Goal: Task Accomplishment & Management: Manage account settings

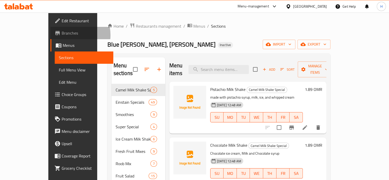
click at [62, 35] on span "Branches" at bounding box center [86, 33] width 48 height 6
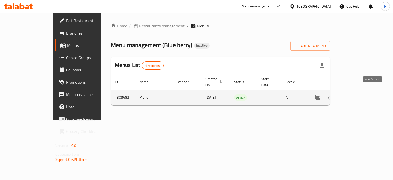
click at [361, 92] on link "enhanced table" at bounding box center [355, 97] width 12 height 12
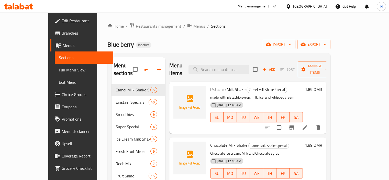
click at [59, 68] on span "Full Menu View" at bounding box center [84, 70] width 50 height 6
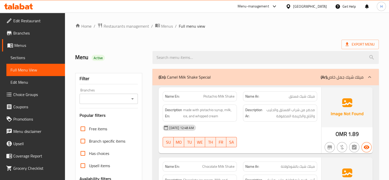
click at [265, 77] on div "(En): Camel Milk Shake Special (Ar): ميلك شيك جمل خاص" at bounding box center [261, 77] width 205 height 6
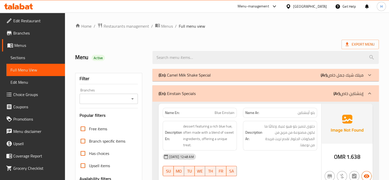
click at [233, 72] on div "(En): Camel Milk Shake Special (Ar): ميلك شيك جمل خاص" at bounding box center [261, 75] width 205 height 6
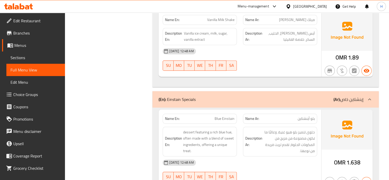
scroll to position [345, 0]
click at [303, 60] on div "14-08-2025 12:48 AM SU MO TU WE TH FR SA" at bounding box center [240, 59] width 161 height 29
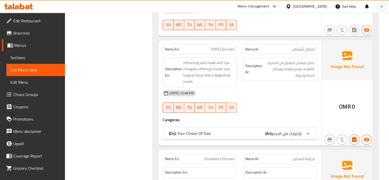
scroll to position [497, 0]
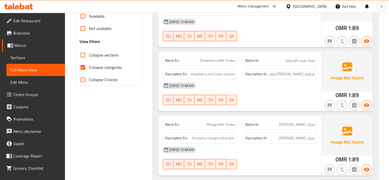
scroll to position [176, 0]
click at [82, 67] on input "Collapse categories" at bounding box center [83, 67] width 12 height 12
checkbox input "false"
click at [240, 61] on div "Name Ar: ميلك شيك بالفراولة" at bounding box center [280, 60] width 80 height 16
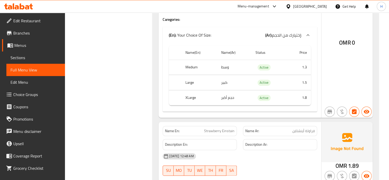
scroll to position [596, 0]
click at [240, 19] on h4 "Caregories:" at bounding box center [240, 19] width 154 height 5
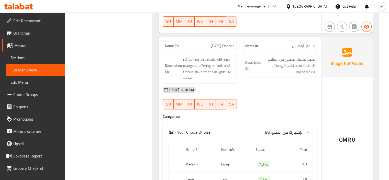
scroll to position [475, 0]
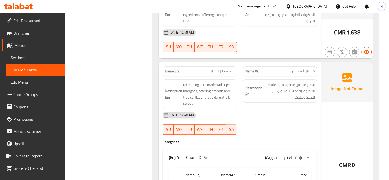
copy span "Carnival Einstain"
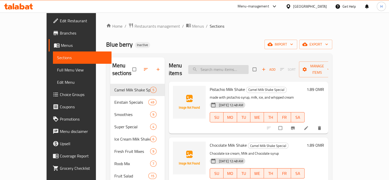
click at [231, 66] on input "search" at bounding box center [218, 69] width 60 height 9
paste input "[DATE] Einstain"
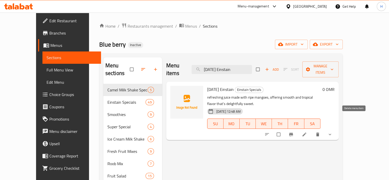
type input "Carnival Einstain"
click at [320, 132] on icon "delete" at bounding box center [317, 134] width 5 height 5
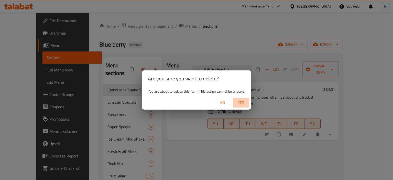
click at [242, 104] on span "Yes" at bounding box center [241, 103] width 12 height 6
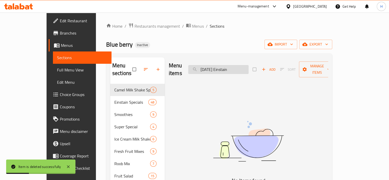
click at [220, 65] on input "Carnival Einstain" at bounding box center [218, 69] width 60 height 9
paste input "old Coffee"
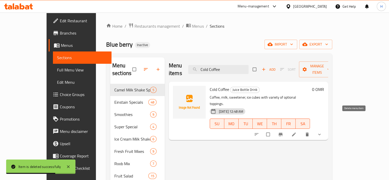
type input "Cold Coffee"
click at [310, 132] on icon "delete" at bounding box center [307, 134] width 5 height 5
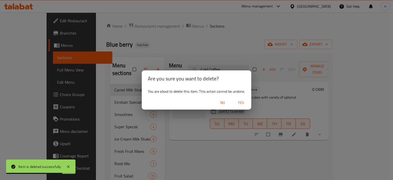
click at [240, 103] on span "Yes" at bounding box center [241, 103] width 12 height 6
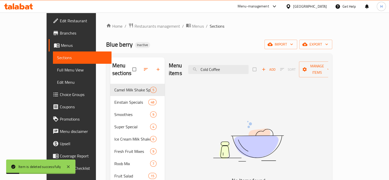
drag, startPoint x: 198, startPoint y: 113, endPoint x: 208, endPoint y: 102, distance: 14.5
click at [198, 113] on div "Menu items Cold Coffee Add Sort Manage items No Items found" at bounding box center [246, 147] width 163 height 180
click at [235, 67] on input "Cold Coffee" at bounding box center [218, 69] width 60 height 9
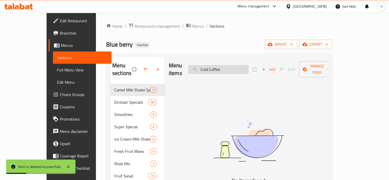
paste input "Orange Smoothi"
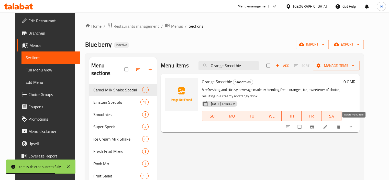
type input "Orange Smoothie"
click at [341, 129] on icon "delete" at bounding box center [338, 126] width 5 height 5
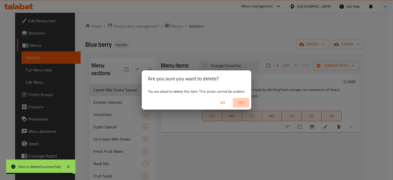
click at [240, 101] on span "Yes" at bounding box center [241, 103] width 12 height 6
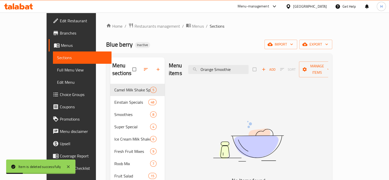
drag, startPoint x: 204, startPoint y: 99, endPoint x: 210, endPoint y: 89, distance: 11.2
click at [204, 99] on div "Menu items Orange Smoothie Add Sort Manage items No Items found" at bounding box center [246, 147] width 163 height 180
click at [230, 65] on input "Orange Smoothie" at bounding box center [218, 69] width 60 height 9
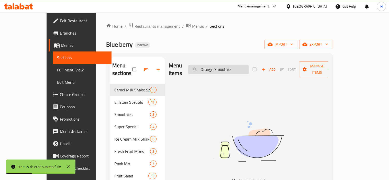
paste input "Strawberry Einstain"
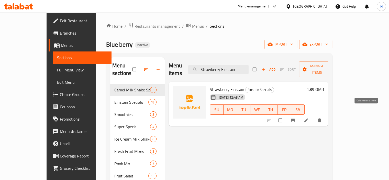
click at [323, 118] on span "delete" at bounding box center [320, 120] width 6 height 5
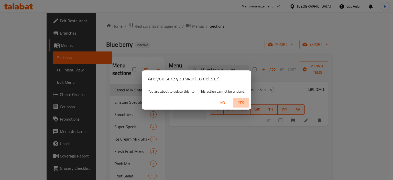
click at [244, 101] on span "Yes" at bounding box center [241, 103] width 12 height 6
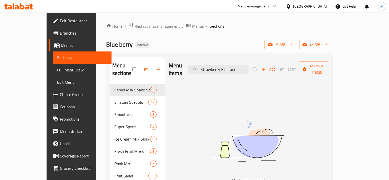
click at [203, 107] on img at bounding box center [248, 141] width 128 height 68
click at [229, 67] on input "Strawberry Einstain" at bounding box center [218, 69] width 60 height 9
type input "Einstain"
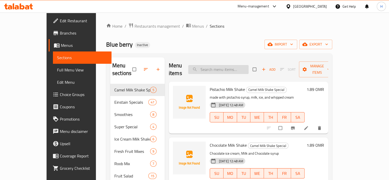
paste input "Magic"
type input "Magic"
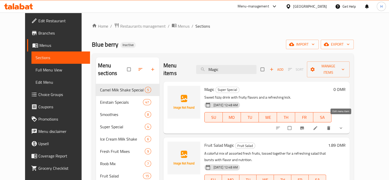
click at [319, 125] on link at bounding box center [316, 127] width 6 height 5
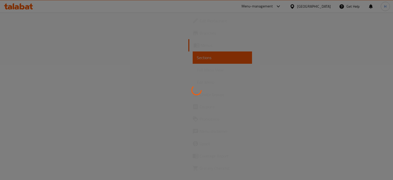
click at [270, 123] on div at bounding box center [196, 90] width 393 height 180
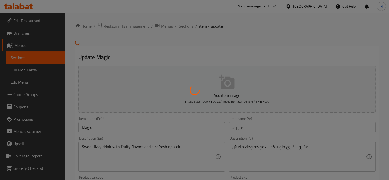
scroll to position [183, 0]
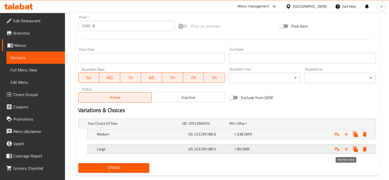
click at [346, 148] on icon "Expand" at bounding box center [347, 149] width 4 height 4
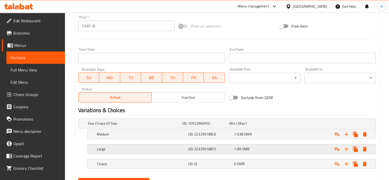
scroll to position [207, 0]
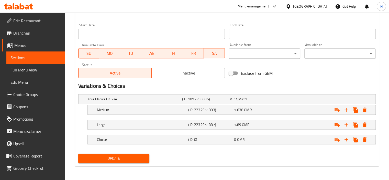
click at [208, 83] on h2 "Variations & Choices" at bounding box center [226, 86] width 297 height 8
click at [113, 105] on div "Choice (ID: 0) 0 OMR" at bounding box center [229, 98] width 284 height 11
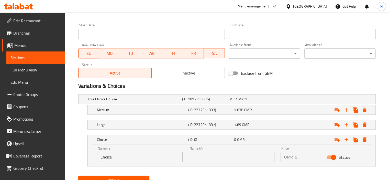
click at [118, 157] on input "Choice" at bounding box center [140, 157] width 86 height 10
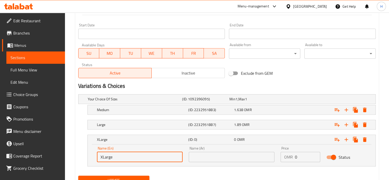
type input "XLarge"
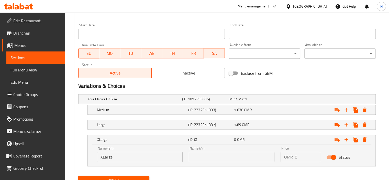
click at [261, 159] on input "text" at bounding box center [232, 157] width 86 height 10
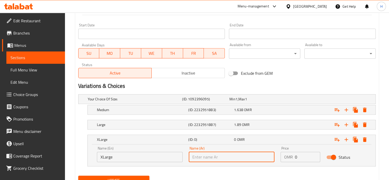
paste input "حجم أكبر"
type input "حجم أكبر"
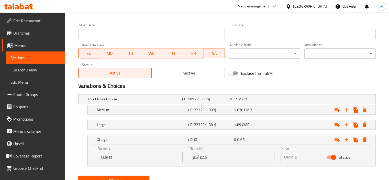
click at [301, 157] on input "0" at bounding box center [308, 157] width 26 height 10
paste input "2.268"
type input "2.268"
click at [232, 167] on nav at bounding box center [226, 169] width 297 height 4
click at [230, 165] on div "Name (En) XLarge Name (En) Name (Ar) حجم أكبر Name (Ar) Price OMR 2.268 Price S…" at bounding box center [232, 155] width 288 height 22
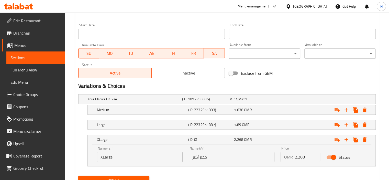
click at [230, 165] on div "Name (En) XLarge Name (En) Name (Ar) حجم أكبر Name (Ar) Price OMR 2.268 Price S…" at bounding box center [232, 155] width 288 height 22
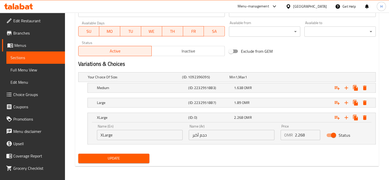
click at [292, 157] on div "Update" at bounding box center [227, 158] width 302 height 14
click at [130, 157] on span "Update" at bounding box center [113, 158] width 63 height 6
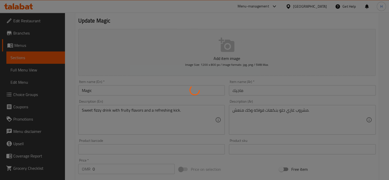
scroll to position [0, 0]
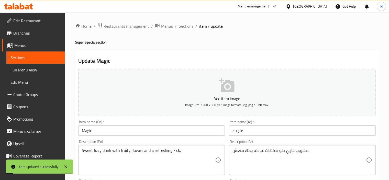
click at [185, 28] on span "Sections" at bounding box center [186, 26] width 15 height 6
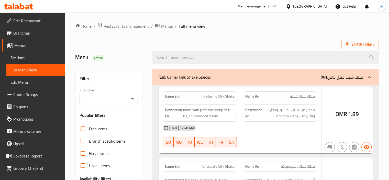
click at [84, 149] on div at bounding box center [194, 90] width 389 height 180
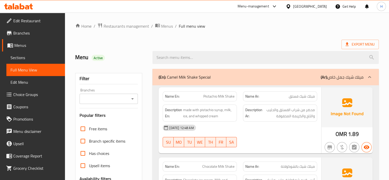
scroll to position [92, 0]
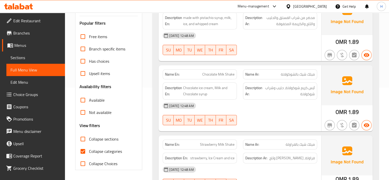
click at [82, 151] on input "Collapse categories" at bounding box center [83, 151] width 12 height 12
checkbox input "false"
click at [240, 85] on div "Description Ar: آيس كريم شوكولاتة، حليب وشراب شوكولاتة" at bounding box center [280, 90] width 80 height 23
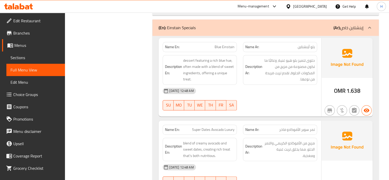
scroll to position [416, 0]
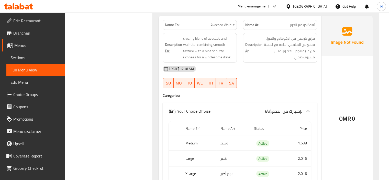
scroll to position [3596, 0]
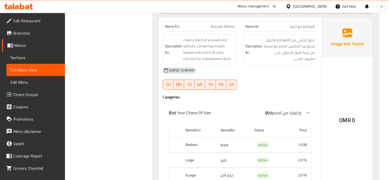
click at [216, 24] on span "Avocado Walnut" at bounding box center [223, 26] width 24 height 5
copy span "Avocado Walnut"
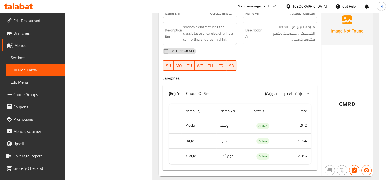
scroll to position [3791, 0]
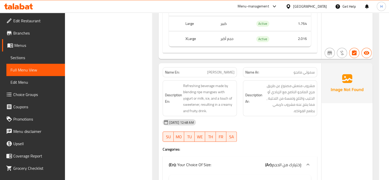
scroll to position [9016, 0]
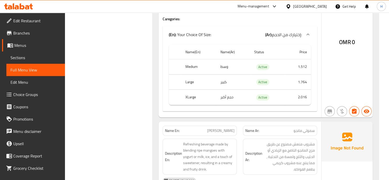
copy span "[PERSON_NAME]"
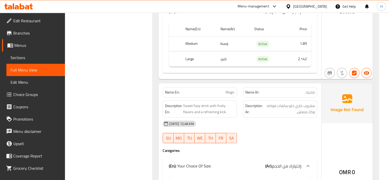
scroll to position [10216, 0]
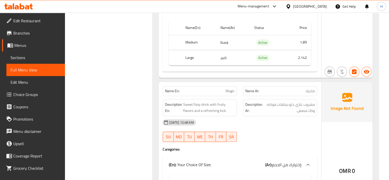
copy span "Magic"
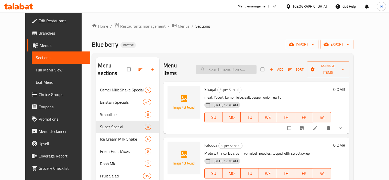
click at [226, 67] on input "search" at bounding box center [226, 69] width 60 height 9
paste input "Magic"
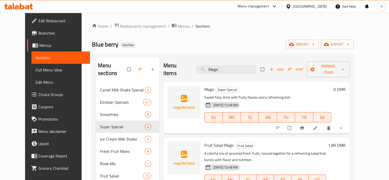
type input "Magic"
click at [323, 124] on li at bounding box center [316, 128] width 14 height 8
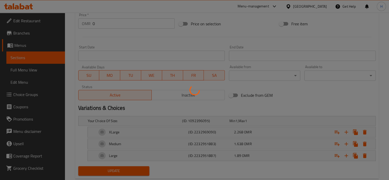
scroll to position [195, 0]
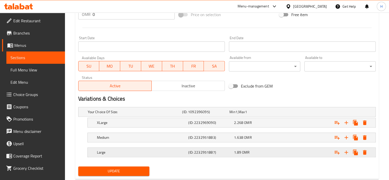
drag, startPoint x: 191, startPoint y: 124, endPoint x: 190, endPoint y: 155, distance: 31.7
click at [190, 155] on div "Your Choice Of Size: (ID: 1092396095) Min 1 , Max 1 Name (En) Your Choice Of Si…" at bounding box center [227, 134] width 302 height 59
drag, startPoint x: 192, startPoint y: 120, endPoint x: 193, endPoint y: 157, distance: 36.3
click at [193, 157] on div "Your Choice Of Size: (ID: 1092396095) Min 1 , Max 1 Name (En) Your Choice Of Si…" at bounding box center [227, 134] width 302 height 59
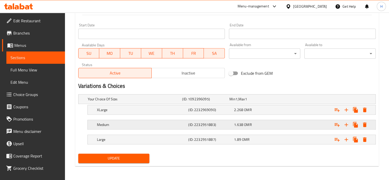
click at [163, 102] on h5 "Medium" at bounding box center [134, 98] width 93 height 5
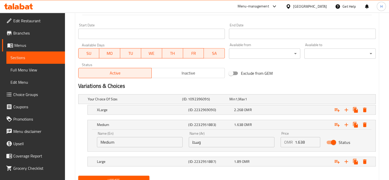
click at [120, 141] on input "Medium" at bounding box center [140, 142] width 86 height 10
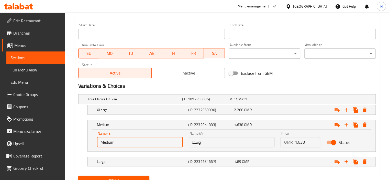
click at [120, 141] on input "Medium" at bounding box center [140, 142] width 86 height 10
click at [112, 102] on h5 "XLarge" at bounding box center [134, 98] width 93 height 5
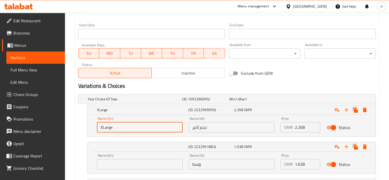
click at [128, 129] on input "XLarge" at bounding box center [140, 127] width 86 height 10
paste input "Medium"
type input "Medium"
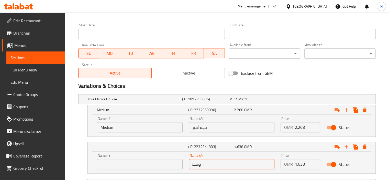
click at [208, 163] on input "وسط" at bounding box center [232, 164] width 86 height 10
click at [207, 129] on input "حجم أكبر" at bounding box center [232, 127] width 86 height 10
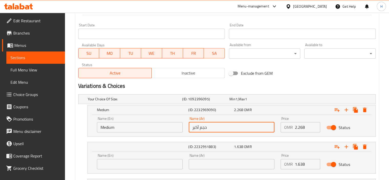
click at [207, 129] on input "حجم أكبر" at bounding box center [232, 127] width 86 height 10
paste input "وسط"
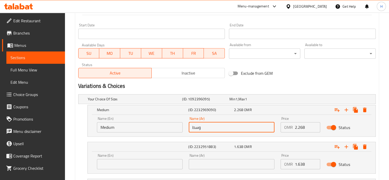
type input "وسط"
click at [299, 163] on input "1.638" at bounding box center [308, 164] width 26 height 10
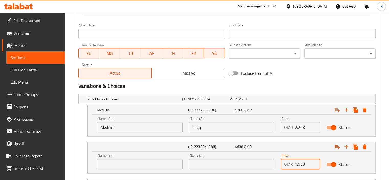
click at [299, 163] on input "1.638" at bounding box center [308, 164] width 26 height 10
click at [303, 128] on input "2.268" at bounding box center [308, 127] width 26 height 10
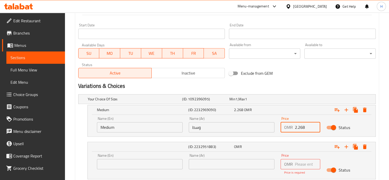
click at [303, 128] on input "2.268" at bounding box center [308, 127] width 26 height 10
paste input "1.63"
type input "1.638"
click at [274, 138] on nav at bounding box center [226, 140] width 297 height 4
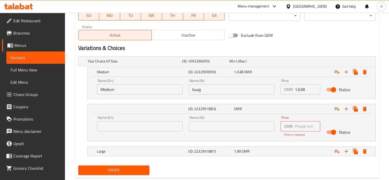
scroll to position [257, 0]
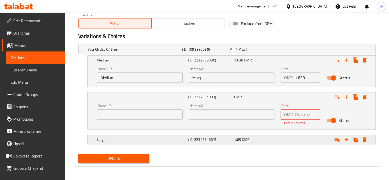
click at [111, 52] on h5 "Large" at bounding box center [134, 49] width 93 height 5
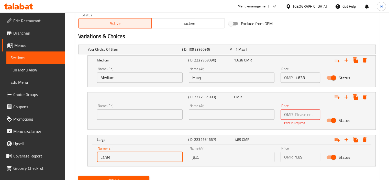
click at [117, 153] on input "Large" at bounding box center [140, 157] width 86 height 10
click at [120, 114] on input "text" at bounding box center [140, 114] width 86 height 10
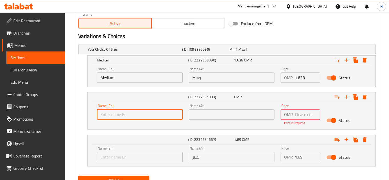
paste input "Large"
type input "Large"
click at [200, 156] on input "كبير" at bounding box center [232, 157] width 86 height 10
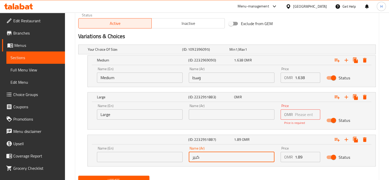
click at [200, 156] on input "كبير" at bounding box center [232, 157] width 86 height 10
click at [212, 114] on input "text" at bounding box center [232, 114] width 86 height 10
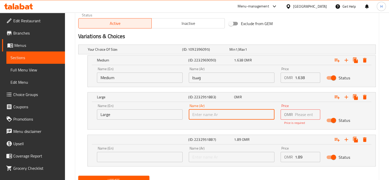
paste input "كبير"
type input "كبير"
click at [299, 153] on input "1.89" at bounding box center [308, 157] width 26 height 10
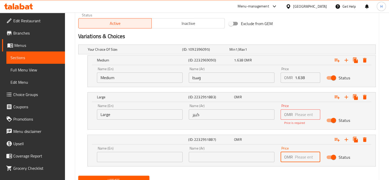
click at [303, 114] on input "number" at bounding box center [308, 114] width 26 height 10
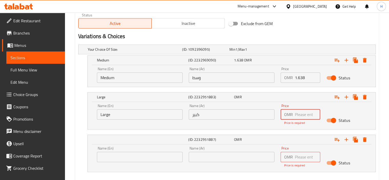
paste input "1.89"
type input "1.89"
click at [251, 130] on div "Your Choice Of Size: (ID: 1092396095) Min 1 , Max 1 Name (En) Your Choice Of Si…" at bounding box center [227, 110] width 302 height 137
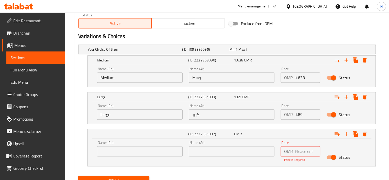
scroll to position [279, 0]
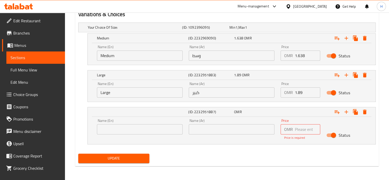
click at [224, 130] on input "text" at bounding box center [232, 129] width 86 height 10
paste input "حجم أكبر"
type input "حجم أكبر"
click at [157, 127] on input "text" at bounding box center [140, 129] width 86 height 10
type input "XLarge"
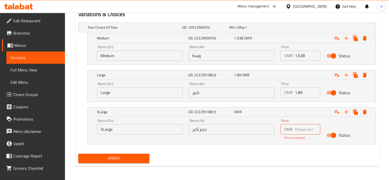
click at [302, 128] on input "number" at bounding box center [308, 129] width 26 height 10
paste input "2.268"
type input "2.268"
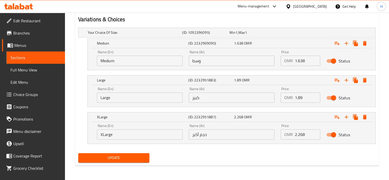
scroll to position [273, 0]
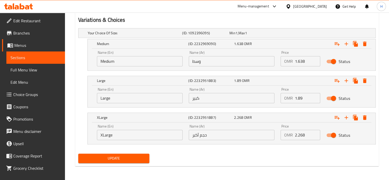
click at [248, 152] on div "Update" at bounding box center [227, 158] width 302 height 14
click at [125, 158] on span "Update" at bounding box center [113, 158] width 63 height 6
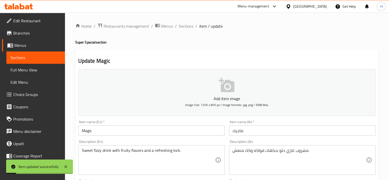
scroll to position [0, 0]
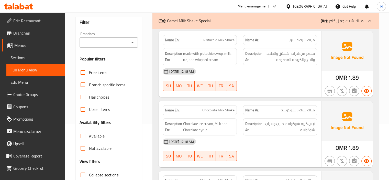
scroll to position [127, 0]
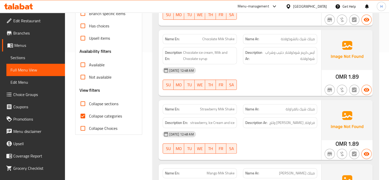
click at [84, 116] on input "Collapse categories" at bounding box center [83, 116] width 12 height 12
checkbox input "false"
click at [257, 75] on div "[DATE] 12:48 AM" at bounding box center [240, 70] width 161 height 12
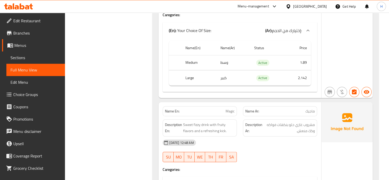
scroll to position [10196, 0]
copy span "Magic"
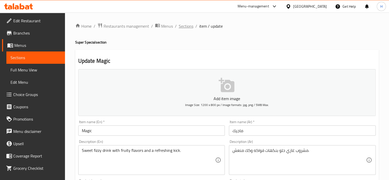
click at [186, 27] on span "Sections" at bounding box center [186, 26] width 15 height 6
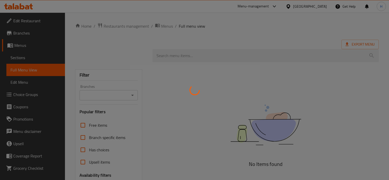
scroll to position [69, 0]
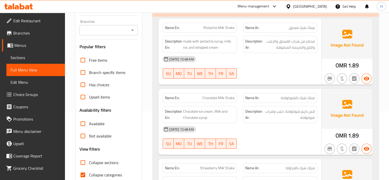
click at [82, 171] on input "Collapse categories" at bounding box center [83, 175] width 12 height 12
checkbox input "false"
click at [234, 79] on div "SU MO TU WE TH FR SA" at bounding box center [200, 73] width 80 height 16
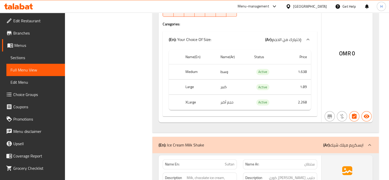
scroll to position [10343, 0]
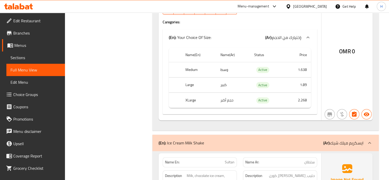
copy span "Sultan"
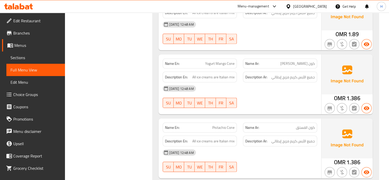
scroll to position [18682, 0]
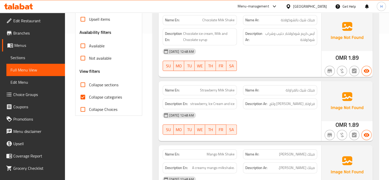
scroll to position [147, 0]
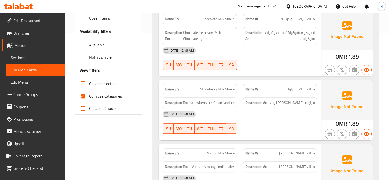
click at [85, 85] on input "Collapse sections" at bounding box center [83, 84] width 12 height 12
checkbox input "true"
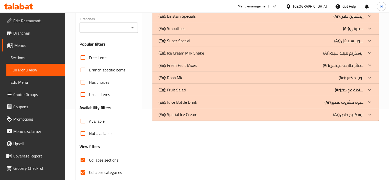
scroll to position [77, 0]
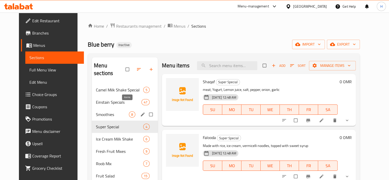
click at [129, 112] on span "8" at bounding box center [132, 114] width 6 height 5
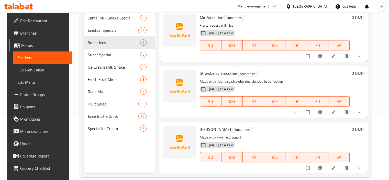
scroll to position [66, 0]
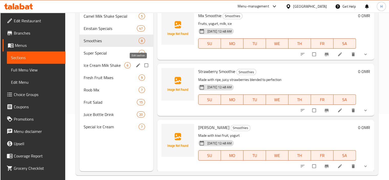
click at [136, 64] on icon "edit" at bounding box center [138, 65] width 5 height 5
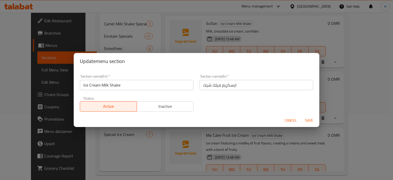
click at [228, 86] on input "ايسكريم ميلك شيك" at bounding box center [257, 85] width 114 height 10
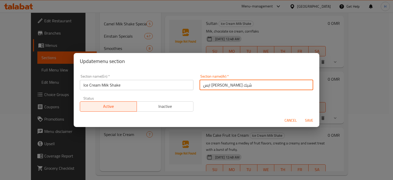
type input "ايس [PERSON_NAME]ك شيك"
click at [309, 118] on span "Save" at bounding box center [309, 120] width 12 height 6
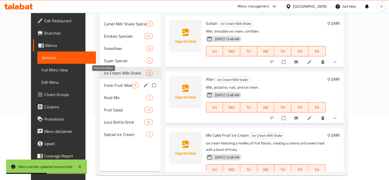
click at [104, 82] on span "Fresh Fruit Mixes" at bounding box center [118, 85] width 28 height 6
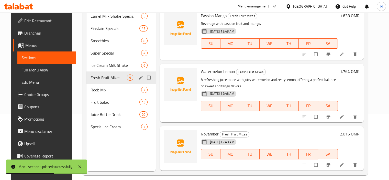
click at [144, 76] on input "Menu sections" at bounding box center [149, 78] width 11 height 10
checkbox input "true"
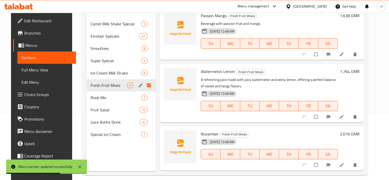
click at [146, 83] on input "Menu sections" at bounding box center [149, 85] width 11 height 10
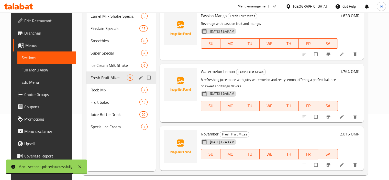
click at [138, 79] on icon "edit" at bounding box center [140, 77] width 5 height 5
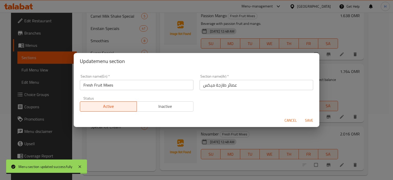
click at [124, 89] on input "Fresh Fruit Mixes" at bounding box center [137, 85] width 114 height 10
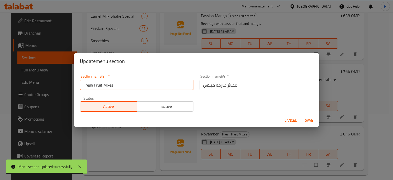
click at [124, 89] on input "Fresh Fruit Mixes" at bounding box center [137, 85] width 114 height 10
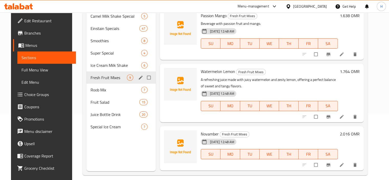
click at [141, 78] on span "edit" at bounding box center [141, 77] width 6 height 5
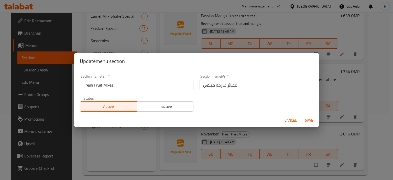
click at [249, 86] on input "عصائر طازجة ميكس" at bounding box center [257, 85] width 114 height 10
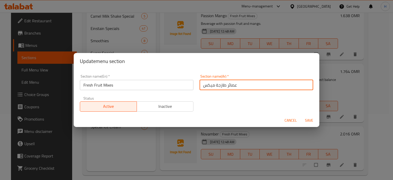
click at [249, 86] on input "عصائر طازجة ميكس" at bounding box center [257, 85] width 114 height 10
paste input "مزيج الفاكهة الطازجة"
type input "مزيج الفاكهة الطازجة"
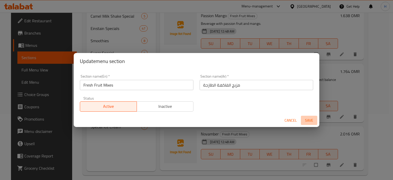
click at [306, 120] on span "Save" at bounding box center [309, 120] width 12 height 6
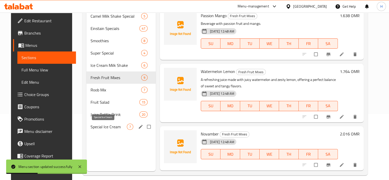
click at [111, 128] on span "Special Ice Cream" at bounding box center [109, 127] width 36 height 6
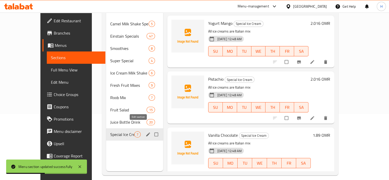
click at [146, 132] on icon "edit" at bounding box center [148, 134] width 5 height 5
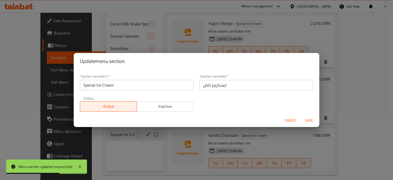
click at [223, 87] on input "ايسكريم خاص" at bounding box center [257, 85] width 114 height 10
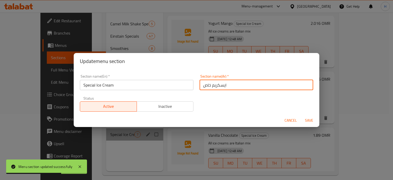
click at [223, 87] on input "ايسكريم خاص" at bounding box center [257, 85] width 114 height 10
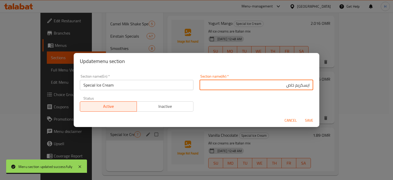
click at [301, 85] on input "ايسكريم خاص" at bounding box center [257, 85] width 114 height 10
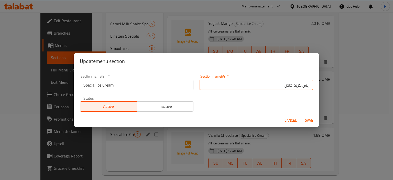
type input "ايس كريم خاص"
click at [310, 118] on span "Save" at bounding box center [309, 120] width 12 height 6
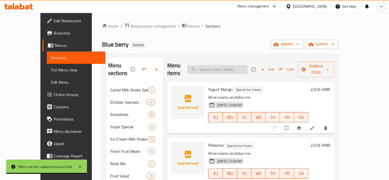
click at [233, 67] on input "search" at bounding box center [217, 69] width 60 height 9
paste input "Blue Einstain"
type input "Blue Einstain"
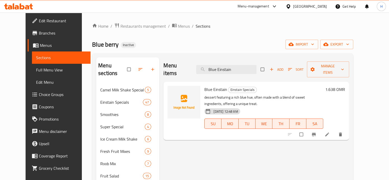
click at [335, 130] on li at bounding box center [328, 134] width 14 height 8
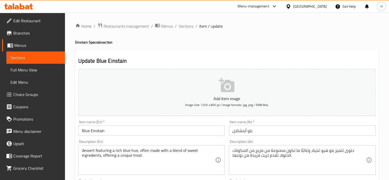
scroll to position [28, 0]
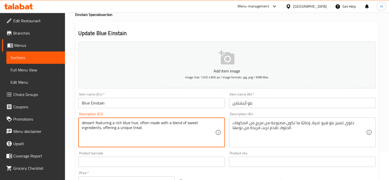
paste textarea "vibrant"
drag, startPoint x: 108, startPoint y: 124, endPoint x: 83, endPoint y: 123, distance: 24.8
click at [83, 123] on textarea "vibrant dessert featuring a rich blue hue, often made with a blend of sweet ing…" at bounding box center [149, 132] width 134 height 24
type textarea "vibrant dessert featuring a rich blue hue, often made with a blend of sweet ing…"
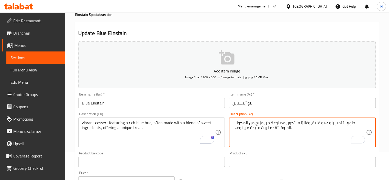
paste textarea "نابضة"
type textarea "حلوى نابضة تتميز بلو هيو غنية، وغالبًا ما تكون مصنوعة من مزيج من المكونات الحلو…"
click at [209, 114] on div "Description (En) vibrant dessert featuring a rich blue hue, often made with a b…" at bounding box center [151, 129] width 147 height 35
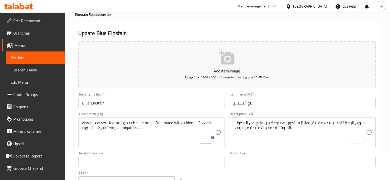
click at [126, 105] on input "Blue Einstain" at bounding box center [151, 103] width 147 height 10
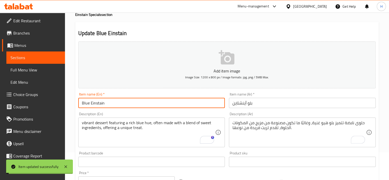
scroll to position [0, 0]
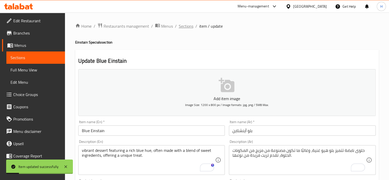
click at [182, 29] on span "Sections" at bounding box center [186, 26] width 15 height 6
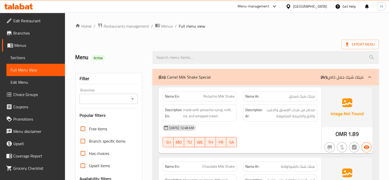
click at [240, 126] on div "[DATE] 12:48 AM" at bounding box center [240, 127] width 161 height 12
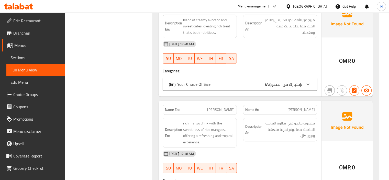
scroll to position [5043, 0]
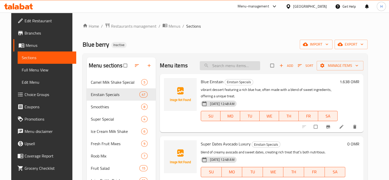
click at [235, 63] on input "search" at bounding box center [230, 65] width 60 height 9
paste input "[PERSON_NAME]"
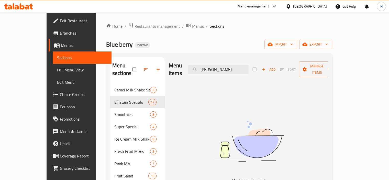
type input "[PERSON_NAME]"
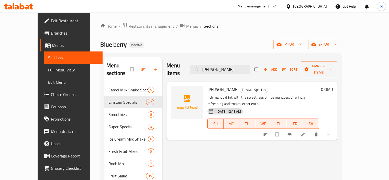
click at [311, 130] on li at bounding box center [303, 134] width 14 height 8
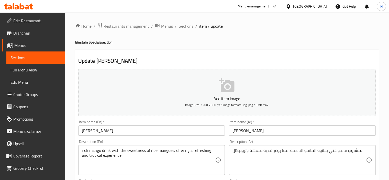
scroll to position [34, 0]
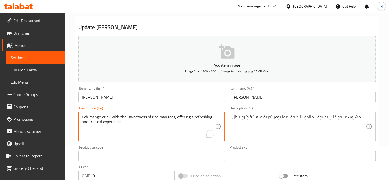
paste textarea "vibrant"
type textarea "rich mango drink with the vibrant sweetness of ripe mangoes, offering a refresh…"
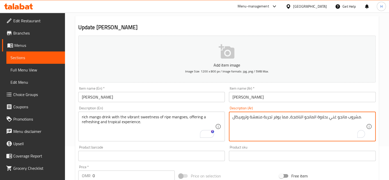
click at [304, 131] on textarea "مشروب مانجو غني بحلاوة المانجو الناضجة، مما يوفر تجربة منعشة وتروبيكال." at bounding box center [300, 126] width 134 height 24
click at [329, 129] on textarea "مشروب مانجو غني بحلاوة المانجو الناضجة، مما يوفر تجربة منعشة وتروبيكال." at bounding box center [300, 126] width 134 height 24
click at [276, 127] on textarea "مشروب [PERSON_NAME] بحلاوة نابضه المانجو الناضجة، مما يوفر تجربة منعشة وتروبيكا…" at bounding box center [300, 126] width 134 height 24
click at [317, 117] on textarea "مشروب [PERSON_NAME] بحلاوة نابضه المانجو الناضجة، مما يوفر تجربة منعشة وتروبيكا…" at bounding box center [300, 126] width 134 height 24
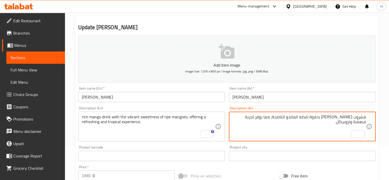
click at [317, 117] on textarea "مشروب [PERSON_NAME] بحلاوة نابضه المانجو الناضجة، مما يوفر تجربة منعشة وتروبيكا…" at bounding box center [300, 126] width 134 height 24
click at [319, 118] on textarea "مشروب مانجو غني بحلاوة نابض المانجو الناضجة، مما يوفر تجربة منعشة وتروبيكال." at bounding box center [300, 126] width 134 height 24
click at [295, 118] on textarea "مشروب مانجو غني بحلاوة المانجو الناضجة، مما يوفر تجربة منعشة وتروبيكال." at bounding box center [300, 126] width 134 height 24
click at [221, 106] on div "Description (En) rich mango drink with the vibrant sweetness of ripe mangoes, o…" at bounding box center [151, 123] width 151 height 39
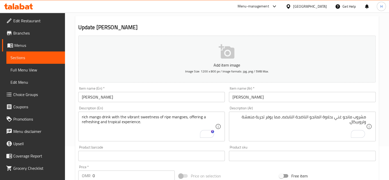
scroll to position [0, 0]
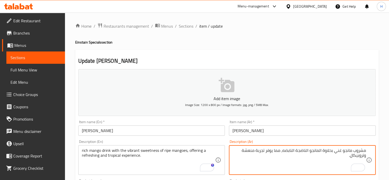
click at [286, 152] on textarea "مشروب مانجو غني بحلاوة المانجو الناضجة النابضه، مما يوفر تجربة منعشة وتروبيكال." at bounding box center [300, 160] width 134 height 24
type textarea "مشروب مانجو غني بحلاوة المانجو الناضجة، مما يوفر تجربة منعشة وتروبيكال."
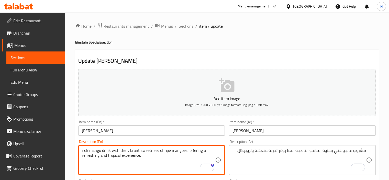
click at [132, 150] on textarea "rich mango drink with the vibrant sweetness of ripe mangoes, offering a refresh…" at bounding box center [149, 160] width 134 height 24
type textarea "rich mango drink with the sweetness of ripe mangoes, offering a refreshing and …"
click at [148, 132] on input "[PERSON_NAME]" at bounding box center [151, 130] width 147 height 10
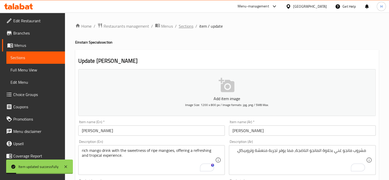
click at [185, 24] on span "Sections" at bounding box center [186, 26] width 15 height 6
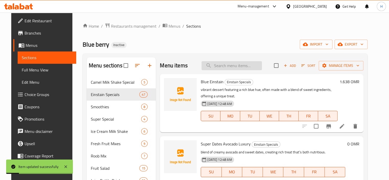
click at [234, 67] on input "search" at bounding box center [232, 65] width 60 height 9
paste input "Juicy"
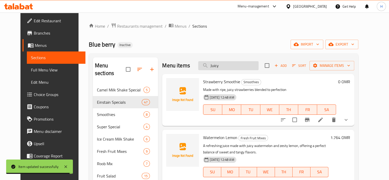
click at [227, 69] on input "Juicy" at bounding box center [228, 65] width 60 height 9
paste input "Blue Einstain"
type input "Blue Einstain"
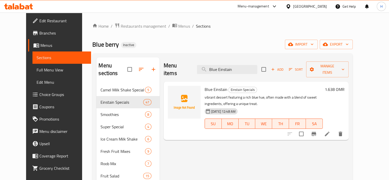
click at [330, 131] on icon at bounding box center [327, 134] width 6 height 6
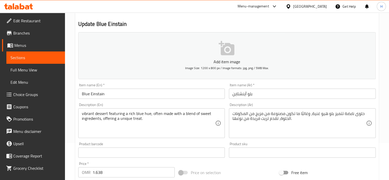
scroll to position [38, 0]
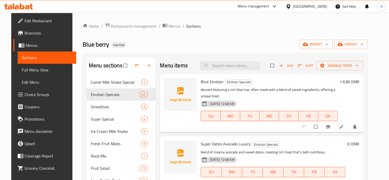
click at [345, 126] on link at bounding box center [342, 126] width 6 height 5
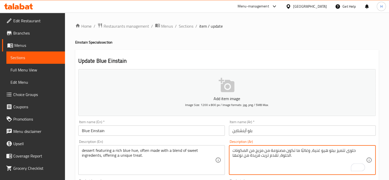
click at [202, 130] on input "Blue Einstain" at bounding box center [151, 130] width 147 height 10
type textarea "حلوى تتميز بلو هيو غنية، وغالبًا ما تكون مصنوعة من مزيج من المكونات الحلوة، تقد…"
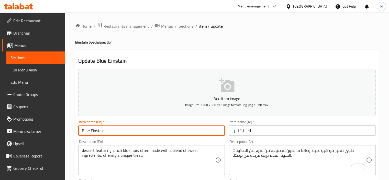
click at [200, 132] on input "Blue Einstain" at bounding box center [151, 130] width 147 height 10
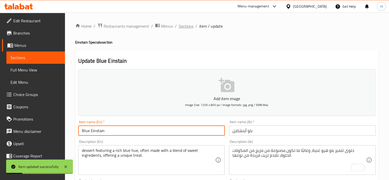
drag, startPoint x: 185, startPoint y: 25, endPoint x: 178, endPoint y: 6, distance: 20.8
click at [185, 25] on span "Sections" at bounding box center [186, 26] width 15 height 6
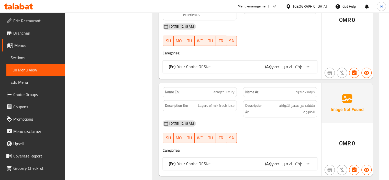
scroll to position [3527, 0]
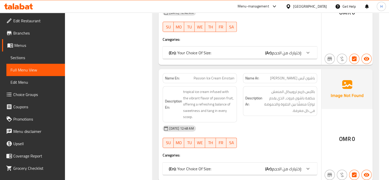
click at [218, 75] on span "Passion Ice Cream Einstain" at bounding box center [214, 77] width 41 height 5
copy span "Passion Ice Cream Einstain"
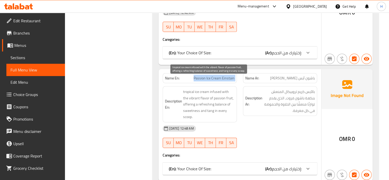
click at [187, 90] on span "tropical ice cream infused with the vibrant flavor of passion fruit, offering a…" at bounding box center [208, 104] width 51 height 31
copy span "vibrant"
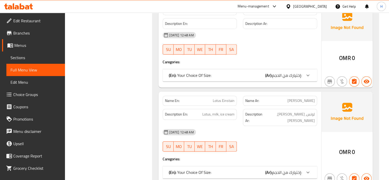
scroll to position [4296, 0]
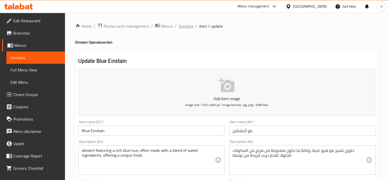
click at [186, 29] on span "Sections" at bounding box center [186, 26] width 15 height 6
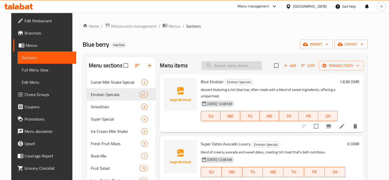
click at [235, 66] on input "search" at bounding box center [232, 65] width 60 height 9
paste input "Tabaqat Luxury"
type input "Tabaqat Luxury"
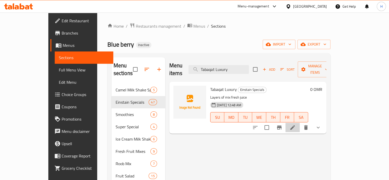
click at [300, 123] on li at bounding box center [292, 127] width 14 height 9
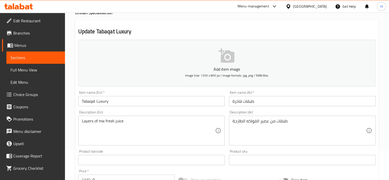
scroll to position [36, 0]
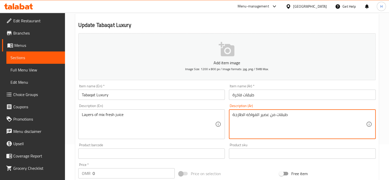
click at [267, 117] on textarea "طبقات من عصير الفواكه الطازجة" at bounding box center [300, 124] width 134 height 24
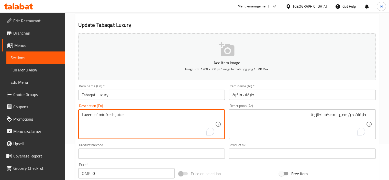
click at [119, 112] on textarea "Layers of mix fresh juice" at bounding box center [149, 124] width 134 height 24
click at [179, 108] on div "Description (En) Layers of mix fresh juice Description (En)" at bounding box center [151, 121] width 147 height 35
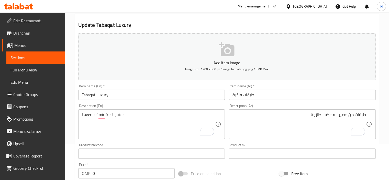
click at [330, 113] on textarea "طبقات من عصير الفواكه الطازجة" at bounding box center [300, 124] width 134 height 24
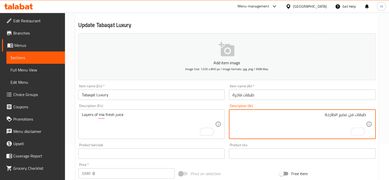
type textarea "طبقات من عصير الطازجة"
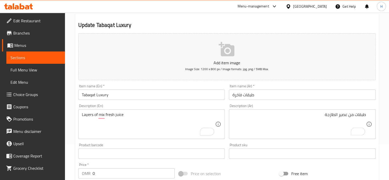
click at [224, 103] on div "Description (En) Layers of mix fresh juice Description (En)" at bounding box center [151, 121] width 151 height 39
click at [121, 93] on input "Tabaqat Luxury" at bounding box center [151, 95] width 147 height 10
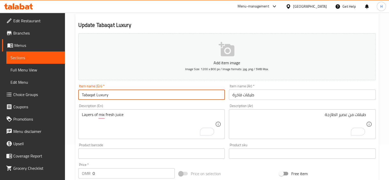
click at [121, 93] on input "Tabaqat Luxury" at bounding box center [151, 95] width 147 height 10
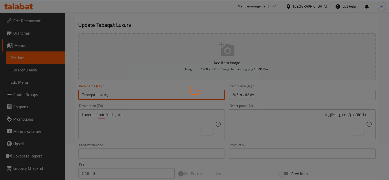
scroll to position [0, 0]
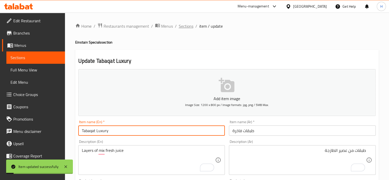
click at [186, 29] on span "Sections" at bounding box center [186, 26] width 15 height 6
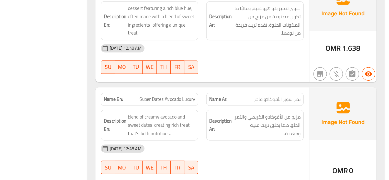
scroll to position [453, 0]
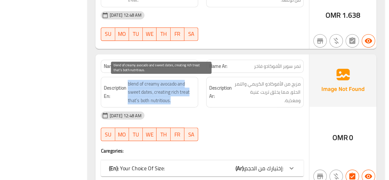
drag, startPoint x: 182, startPoint y: 117, endPoint x: 223, endPoint y: 118, distance: 41.5
click at [223, 118] on span "blend of creamy avocado and sweet dates, creating rich treat that’s both nutrit…" at bounding box center [208, 113] width 51 height 19
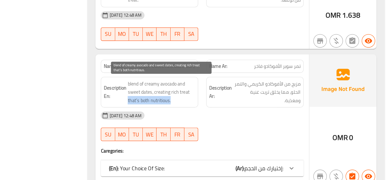
drag, startPoint x: 183, startPoint y: 118, endPoint x: 220, endPoint y: 119, distance: 37.1
click at [220, 119] on span "blend of creamy avocado and sweet dates, creating rich treat that’s both nutrit…" at bounding box center [208, 113] width 51 height 19
copy span "that’s both nutritious."
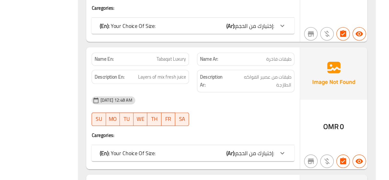
scroll to position [782, 0]
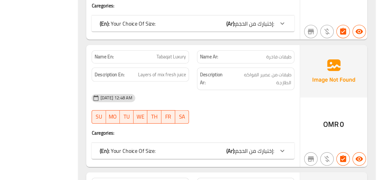
copy span "Tabaqat Luxury"
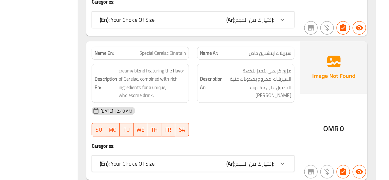
scroll to position [1070, 0]
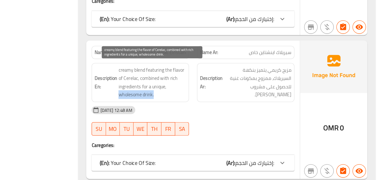
drag, startPoint x: 183, startPoint y: 113, endPoint x: 215, endPoint y: 113, distance: 32.0
click at [215, 113] on h6 "Description En: creamy blend featuring the flavor of Cerelac, combined with ric…" at bounding box center [200, 105] width 70 height 25
copy span "wholesome drink."
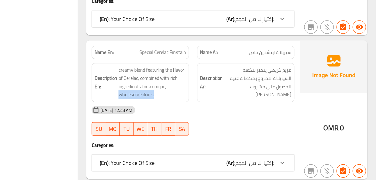
click at [239, 98] on div "Description En: creamy blend featuring the flavor of Cerelac, combined with ric…" at bounding box center [200, 106] width 80 height 36
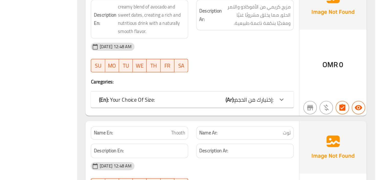
scroll to position [2121, 0]
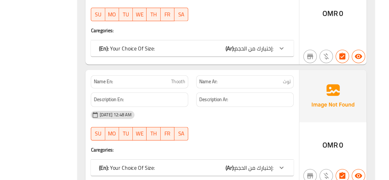
click at [232, 102] on span "Thooth" at bounding box center [229, 104] width 11 height 5
copy span "Thooth"
click at [239, 115] on div "Description En:" at bounding box center [200, 118] width 80 height 17
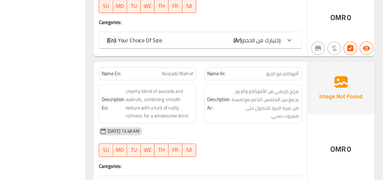
scroll to position [2218, 0]
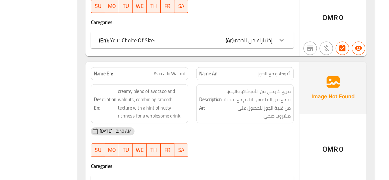
click at [228, 96] on span "Avocado Walnut" at bounding box center [223, 98] width 24 height 5
copy span "Walnut"
click at [246, 120] on strong "Description Ar:" at bounding box center [253, 121] width 17 height 13
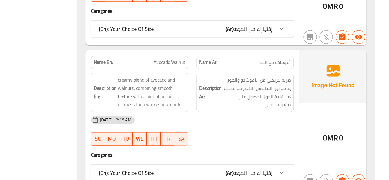
click at [219, 87] on span "Avocado Walnut" at bounding box center [223, 89] width 24 height 5
copy span "Avocado Walnut"
click at [236, 118] on div "Description En: creamy blend of avocado and walnuts, combining smooth texture w…" at bounding box center [200, 113] width 74 height 30
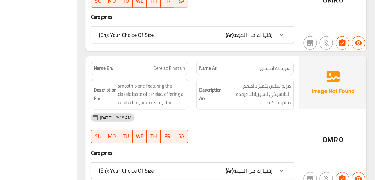
scroll to position [2343, 0]
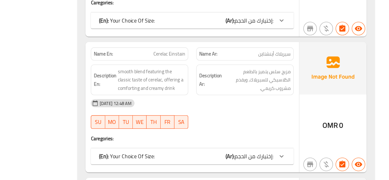
click at [224, 81] on span "Cerelac Einstain" at bounding box center [222, 83] width 24 height 5
copy span "Cerelac Einstain"
click at [244, 115] on div "[DATE] 12:48 AM" at bounding box center [240, 121] width 161 height 12
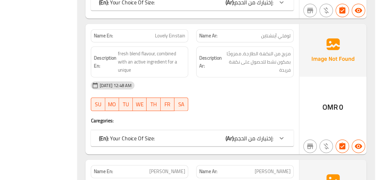
scroll to position [2550, 0]
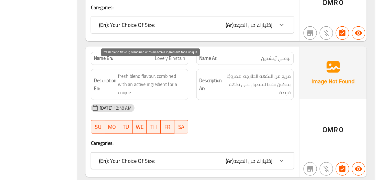
click at [208, 80] on span "fresh blend flavour, combined with an active ingredient for a unique" at bounding box center [208, 89] width 51 height 19
copy span "flavour"
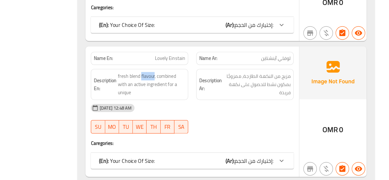
click at [238, 81] on div "Description En: fresh blend flavour, combined with an active ingredient for a u…" at bounding box center [200, 90] width 80 height 30
click at [223, 67] on span "Lovely Einstain" at bounding box center [223, 69] width 23 height 5
copy span "Lovely Einstain"
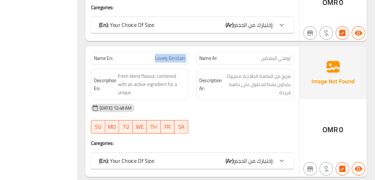
click at [239, 87] on div "Description En: fresh blend flavour, combined with an active ingredient for a u…" at bounding box center [200, 90] width 80 height 30
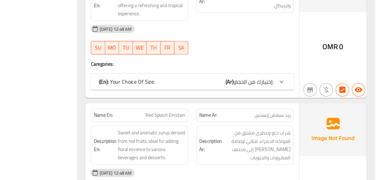
scroll to position [2908, 0]
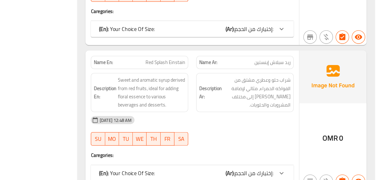
click at [224, 87] on span "Red Splash Einstain" at bounding box center [219, 89] width 30 height 5
copy span "Red Splash Einstain"
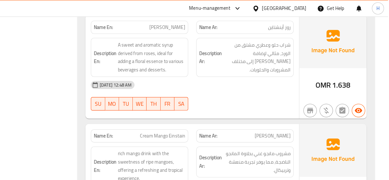
scroll to position [2785, 0]
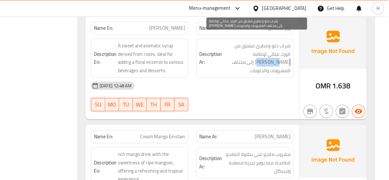
drag, startPoint x: 294, startPoint y: 35, endPoint x: 278, endPoint y: 36, distance: 16.1
click at [278, 36] on span "شراب حلو وعطري مشتق من الورد، مثالي لإضافة جوهر زهري إلى مختلف المشروبات والحلو…" at bounding box center [288, 44] width 51 height 25
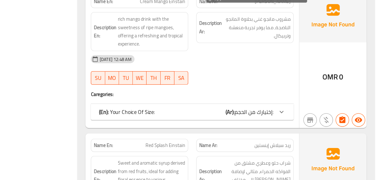
scroll to position [2845, 0]
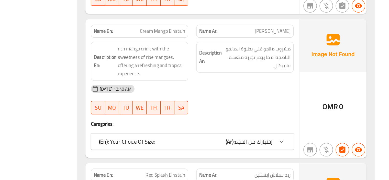
click at [290, 151] on span "ريد سبلاش إينستين" at bounding box center [301, 153] width 28 height 5
click at [272, 105] on div "Name En: Cream Mango Einstain Name Ar: كريمة مانجو اينشتاين Description En: ric…" at bounding box center [240, 87] width 163 height 105
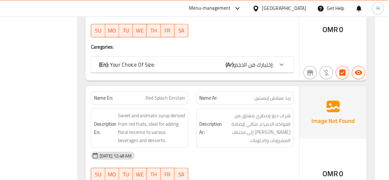
scroll to position [2866, 0]
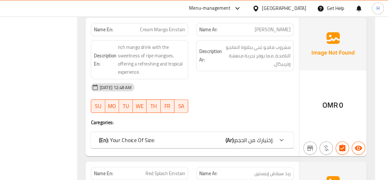
click at [289, 20] on span "كريمة مانجو اينشتاين" at bounding box center [301, 22] width 27 height 5
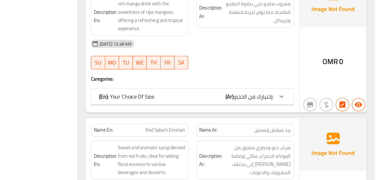
scroll to position [4339, 0]
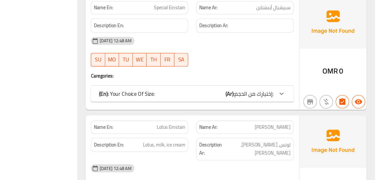
click at [218, 137] on span "Lotus Einstain" at bounding box center [224, 139] width 22 height 5
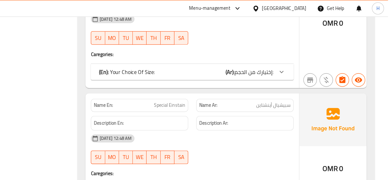
scroll to position [4430, 0]
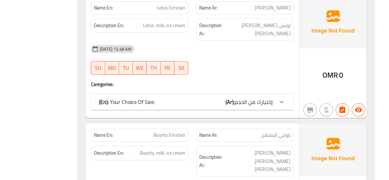
click at [237, 151] on div "Description En: Bounty, milk, ice cream" at bounding box center [200, 166] width 80 height 30
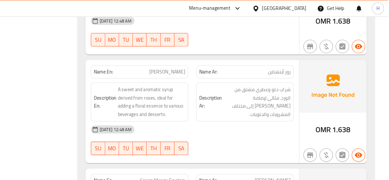
click at [268, 101] on div "14-08-2025 12:48 AM SU MO TU WE TH FR SA" at bounding box center [240, 106] width 161 height 29
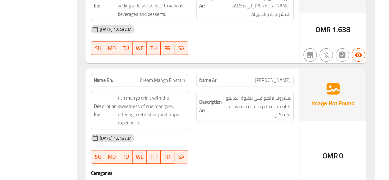
click at [241, 132] on div "Description Ar: مشروب مانجو غني بحلاوة المانجو الناضجة، مما يوفر تجربة منعشة وت…" at bounding box center [280, 127] width 80 height 36
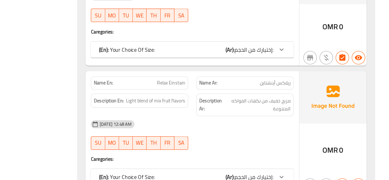
scroll to position [3409, 0]
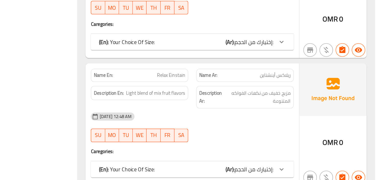
click at [224, 97] on span "Relax Einstain" at bounding box center [223, 99] width 21 height 5
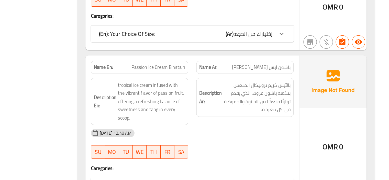
scroll to position [3524, 0]
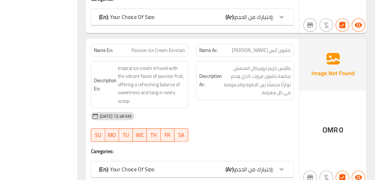
click at [218, 79] on span "Passion Ice Cream Einstain" at bounding box center [214, 81] width 41 height 5
click at [240, 98] on div "Description Ar: بالآيس كريم تروبيكال المنعش بنكهة باشون فروت، الذي يقدم توازنًا…" at bounding box center [280, 107] width 80 height 42
click at [219, 79] on span "Passion Ice Cream Einstain" at bounding box center [214, 81] width 41 height 5
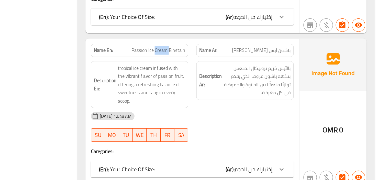
click at [219, 79] on span "Passion Ice Cream Einstain" at bounding box center [214, 81] width 41 height 5
click at [241, 98] on div "Description Ar: بالآيس كريم تروبيكال المنعش بنكهة باشون فروت، الذي يقدم توازنًا…" at bounding box center [280, 107] width 80 height 42
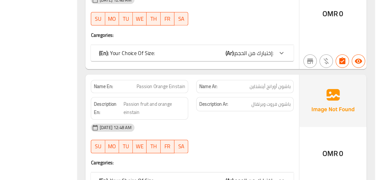
scroll to position [3624, 0]
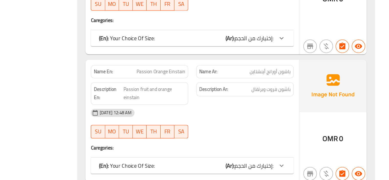
click at [218, 95] on span "Passion Orange Einstain" at bounding box center [215, 97] width 37 height 5
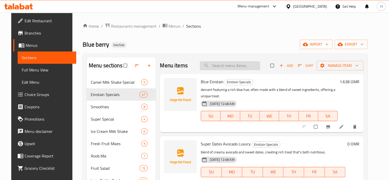
click at [241, 66] on input "search" at bounding box center [230, 65] width 60 height 9
paste input "Avocado Walnut"
type input "Avocado Walnut"
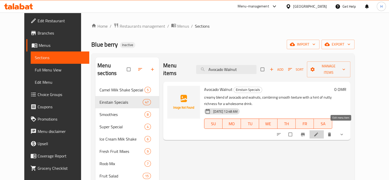
click at [319, 132] on icon at bounding box center [316, 134] width 5 height 5
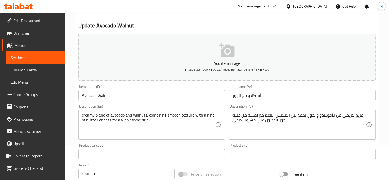
scroll to position [36, 0]
click at [283, 119] on textarea "مزيج كريمي من الأفوكادو والجوز، يجمع بين الملمس الناعم مع لمسة من غنية الجوز لل…" at bounding box center [300, 124] width 134 height 24
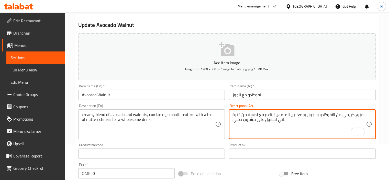
type textarea "مزيج كريمي من الأفوكادو والجوز، يجمع بين الملمس الناعم مع لمسة من غنية ناتي لحص…"
click at [179, 99] on input "Avocado Walnut" at bounding box center [151, 95] width 147 height 10
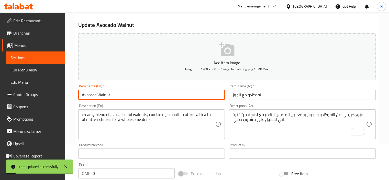
scroll to position [0, 0]
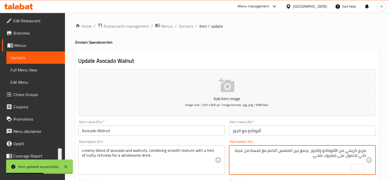
click at [225, 139] on div "Description (En) creamy blend of avocado and walnuts, combining smooth texture …" at bounding box center [151, 157] width 151 height 39
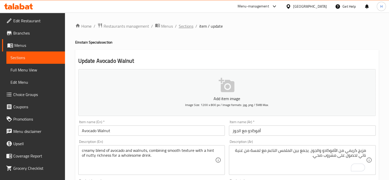
click at [185, 25] on span "Sections" at bounding box center [186, 26] width 15 height 6
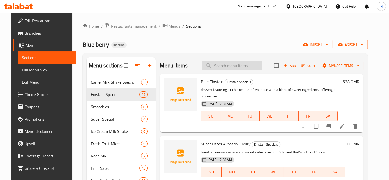
click at [233, 66] on input "search" at bounding box center [232, 65] width 60 height 9
paste input "Cerelac Einstain"
type input "Cerelac Einstain"
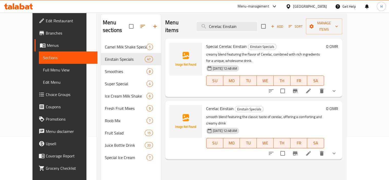
scroll to position [49, 0]
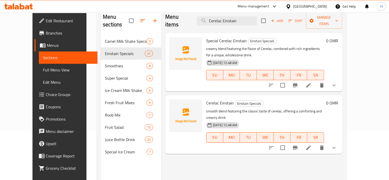
click at [312, 145] on icon at bounding box center [308, 148] width 6 height 6
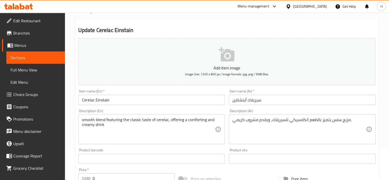
scroll to position [60, 0]
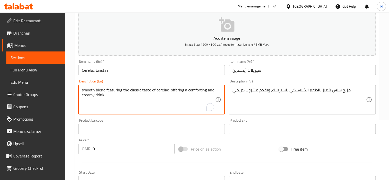
click at [196, 93] on textarea "smooth blend featuring the classic taste of cerelac, offering a comforting and …" at bounding box center [149, 99] width 134 height 24
type textarea "smooth blend featuring the classic taste of cerelac, offering a creamy drink"
click at [207, 75] on div "Item name (En)   * Cerelac Einstain Item name (En) *" at bounding box center [151, 68] width 151 height 20
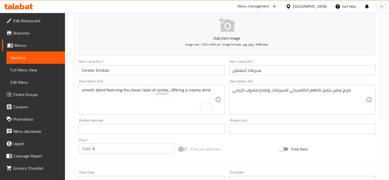
click at [207, 74] on input "Cerelac Einstain" at bounding box center [151, 70] width 147 height 10
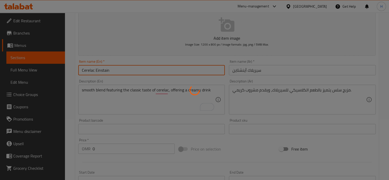
scroll to position [0, 0]
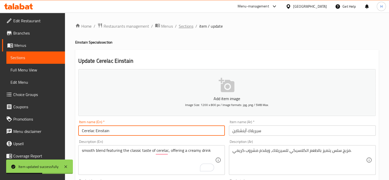
click at [188, 24] on span "Sections" at bounding box center [186, 26] width 15 height 6
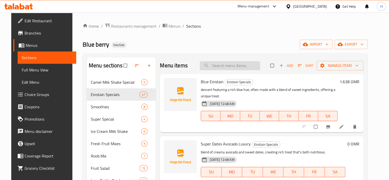
click at [224, 66] on input "search" at bounding box center [230, 65] width 60 height 9
paste input "Lovely Einstain"
type input "Lovely Einstain"
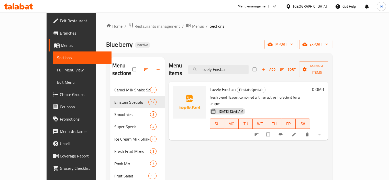
click at [302, 130] on li at bounding box center [294, 134] width 14 height 8
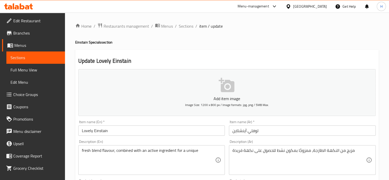
scroll to position [56, 0]
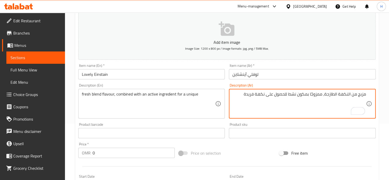
click at [217, 83] on div "Description (En) fresh blend flavour, combined with an active ingredient for a …" at bounding box center [151, 100] width 151 height 39
click at [259, 94] on textarea "مزيج من النكهة الطازجة، ممزوجًا بمكون نشط للحصول على نكهة فريدة" at bounding box center [300, 104] width 134 height 24
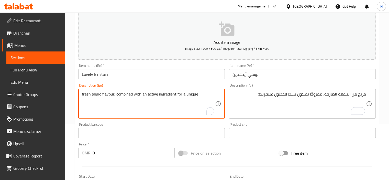
drag, startPoint x: 115, startPoint y: 95, endPoint x: 232, endPoint y: 92, distance: 116.9
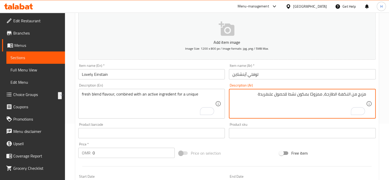
drag, startPoint x: 323, startPoint y: 95, endPoint x: 244, endPoint y: 99, distance: 79.4
paste textarea "دمج مع مكون نشط للحصول على منتج فريد من نوعه"
click at [315, 95] on textarea "مزيج من النكهة الطازجة، مُدمج مع مكون نشط للحصول على منتج فريد من نوعه" at bounding box center [300, 104] width 134 height 24
click at [302, 94] on textarea "مزيج من النكهة الطازجة، ممزوجًا بمكون نشط للحصول على مكونات فريدة" at bounding box center [300, 104] width 134 height 24
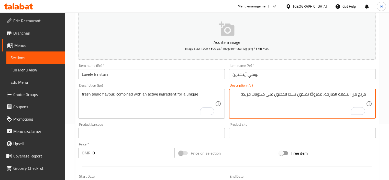
click at [302, 94] on textarea "مزيج من النكهة الطازجة، ممزوجًا بمكون نشط للحصول على مكونات فريدة" at bounding box center [300, 104] width 134 height 24
click at [219, 85] on div "Description (En) fresh blend flavour, combined with an active ingredient for a …" at bounding box center [151, 100] width 147 height 35
type textarea "مزيج من النكهة الطازجة، ممزوج نشط للحصول على مكونات فريدة"
click at [162, 74] on input "Lovely Einstain" at bounding box center [151, 74] width 147 height 10
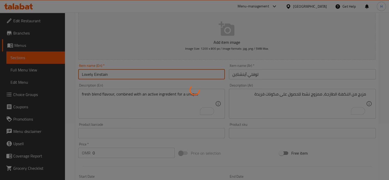
scroll to position [0, 0]
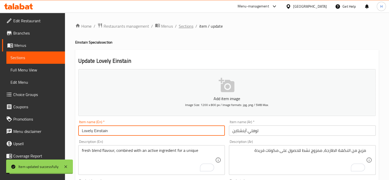
click at [187, 24] on span "Sections" at bounding box center [186, 26] width 15 height 6
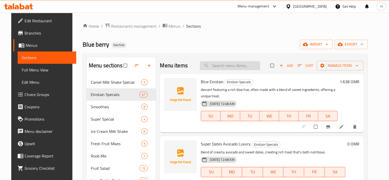
click at [225, 65] on input "search" at bounding box center [230, 65] width 60 height 9
paste input "Red Splash Einstain"
type input "Red Splash Einstain"
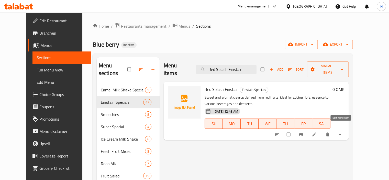
click at [317, 132] on icon at bounding box center [314, 134] width 5 height 5
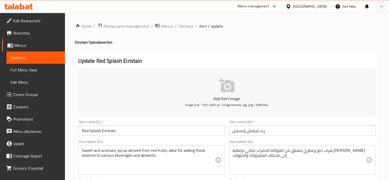
scroll to position [39, 0]
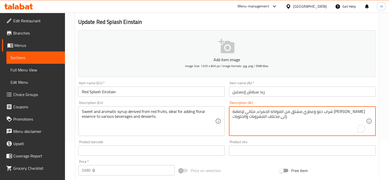
drag, startPoint x: 268, startPoint y: 112, endPoint x: 264, endPoint y: 111, distance: 3.9
click at [251, 110] on textarea "شراب حلو وعطري مشتق من الفواكه الحمراء، مثالي لإضافة [PERSON_NAME] إلى مختلف ال…" at bounding box center [300, 121] width 134 height 24
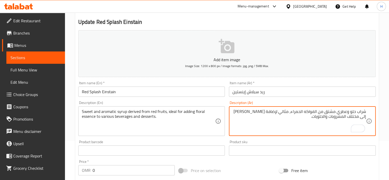
click at [255, 109] on textarea "شراب حلو وعطري مشتق من الفواكه الحمراء، مثالي لإضافة [PERSON_NAME] إلى مختلف ال…" at bounding box center [300, 121] width 134 height 24
paste textarea "هري"
type textarea "شراب حلو وعطري مشتق من الفواكه الحمراء، مثالي لإضافة [PERSON_NAME] إلى مختلف ال…"
click at [198, 96] on input "Red Splash Einstain" at bounding box center [151, 91] width 147 height 10
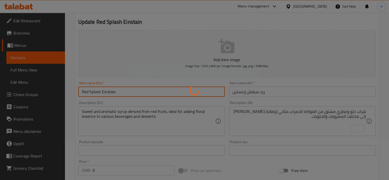
scroll to position [0, 0]
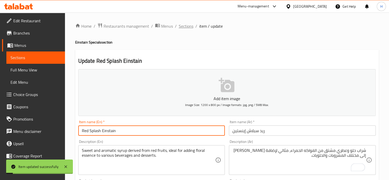
click at [188, 25] on span "Sections" at bounding box center [186, 26] width 15 height 6
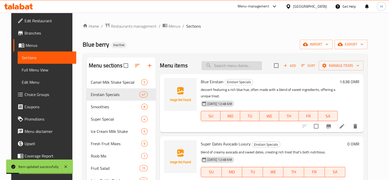
click at [262, 66] on input "search" at bounding box center [232, 65] width 60 height 9
paste input "جوهر زهري"
type input "جوهر زهري"
paste input "Red Splash Einstain"
type input "Red Splash Einstain"
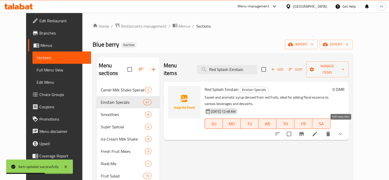
click at [318, 131] on icon at bounding box center [315, 134] width 6 height 6
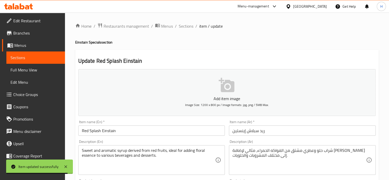
click at [240, 131] on input "ريد سبلاش إينستين" at bounding box center [302, 130] width 147 height 10
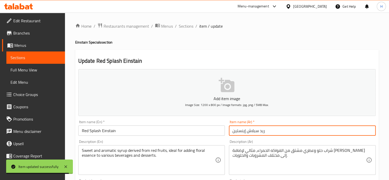
paste input "ينشتا"
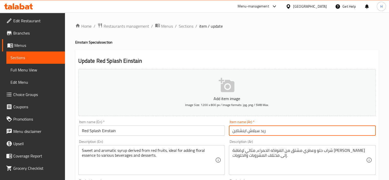
scroll to position [20, 0]
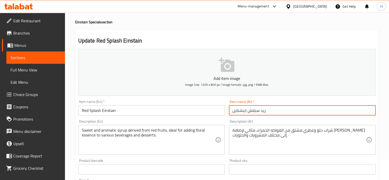
type input "ريد سبلاش اينشتاين"
click at [181, 109] on input "Red Splash Einstain" at bounding box center [151, 110] width 147 height 10
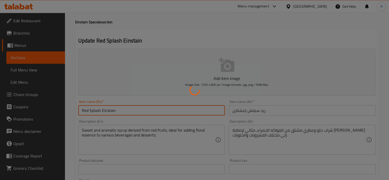
scroll to position [0, 0]
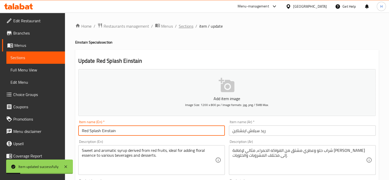
click at [186, 29] on span "Sections" at bounding box center [186, 26] width 15 height 6
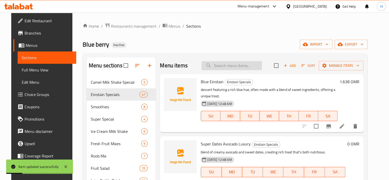
click at [238, 69] on input "search" at bounding box center [232, 65] width 60 height 9
paste input "Lotus Einstain"
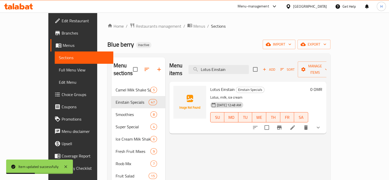
type input "Lotus Einstain"
click at [296, 124] on icon at bounding box center [293, 127] width 6 height 6
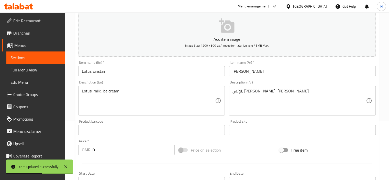
scroll to position [59, 0]
click at [236, 73] on input "لوتس إينستين" at bounding box center [302, 71] width 147 height 10
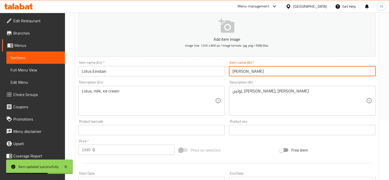
click at [236, 73] on input "لوتس إينستين" at bounding box center [302, 71] width 147 height 10
paste input "ينشتا"
type input "لوتس اينشتاين"
click at [192, 67] on input "Lotus Einstain" at bounding box center [151, 71] width 147 height 10
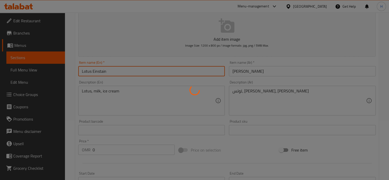
scroll to position [0, 0]
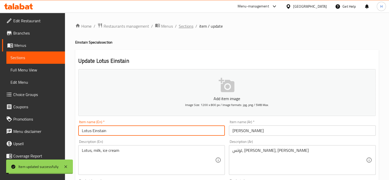
click at [188, 27] on span "Sections" at bounding box center [186, 26] width 15 height 6
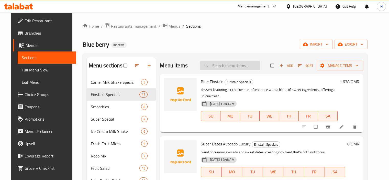
click at [225, 64] on input "search" at bounding box center [230, 65] width 60 height 9
paste input "Relax Einstain"
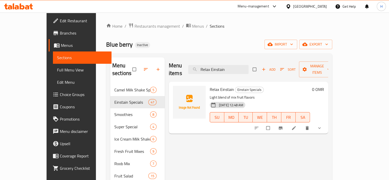
type input "Relax Einstain"
click at [297, 125] on link at bounding box center [294, 127] width 6 height 5
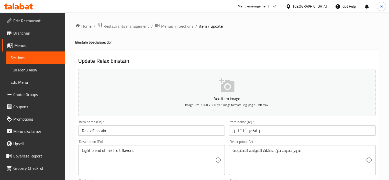
scroll to position [38, 0]
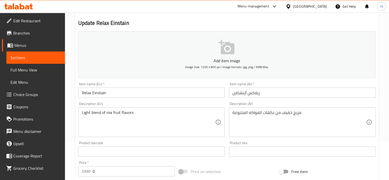
click at [257, 114] on textarea "مزيج خفيف من نكهات الفواكه المتنوعة" at bounding box center [300, 122] width 134 height 24
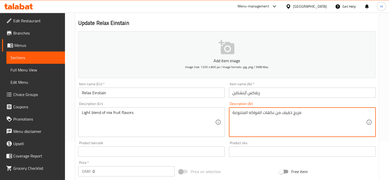
click at [257, 114] on textarea "مزيج خفيف من نكهات الفواكه المتنوعة" at bounding box center [300, 122] width 134 height 24
click at [266, 125] on textarea "مزيج خفيف من نكهات الفواكه المتنوعة" at bounding box center [300, 122] width 134 height 24
click at [308, 113] on textarea "مزيج خفيف من نكهات الفواكه المتنوعة" at bounding box center [300, 122] width 134 height 24
type textarea "مزيج خفيف من نكهات الفواكه المكس"
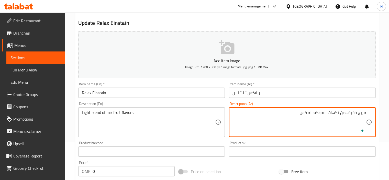
click at [204, 91] on input "Relax Einstain" at bounding box center [151, 92] width 147 height 10
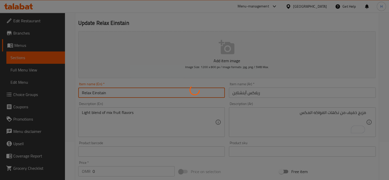
scroll to position [0, 0]
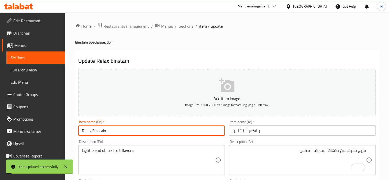
click at [181, 28] on span "Sections" at bounding box center [186, 26] width 15 height 6
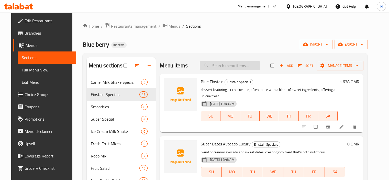
click at [226, 65] on input "search" at bounding box center [230, 65] width 60 height 9
paste input "Passion Ice Cream Einstain"
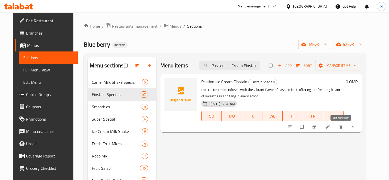
type input "Passion Ice Cream Einstain"
click at [330, 126] on icon at bounding box center [327, 126] width 5 height 5
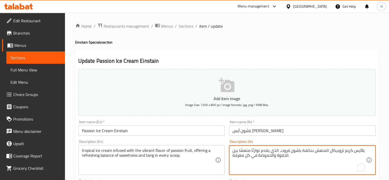
click at [362, 152] on textarea "بالآيس كريم تروبيكال المنعش بنكهة باشون فروت، الذي يقدم توازنًا منعشًا بين الحل…" at bounding box center [300, 160] width 134 height 24
click at [362, 150] on textarea "بالآيس كريم تروبيكال المنعش بنكهة باشون فروت، الذي يقدم توازنًا منعشًا بين الحل…" at bounding box center [300, 160] width 134 height 24
click at [364, 151] on textarea "بالآيس كريم تروبيكال المنعش بنكهة باشون فروت، الذي يقدم توازنًا منعشًا بين الحل…" at bounding box center [300, 160] width 134 height 24
click at [191, 129] on input "Passion Ice Cream Einstain" at bounding box center [151, 130] width 147 height 10
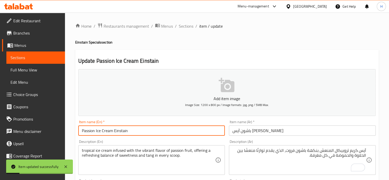
scroll to position [73, 0]
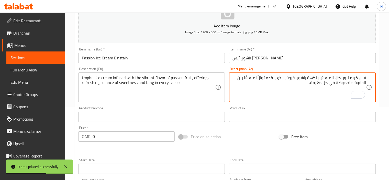
click at [297, 88] on textarea "آيس كريم تروبيكال المنعش بنكهة باشون فروت، الذي يقدم توازنًا منعشًا بين الحلاوة…" at bounding box center [300, 87] width 134 height 24
drag, startPoint x: 297, startPoint y: 88, endPoint x: 143, endPoint y: 104, distance: 154.3
click at [143, 104] on div "Add item image Image Size: 1200 x 800 px / Image formats: jpg, png / 5MB Max. I…" at bounding box center [227, 104] width 302 height 220
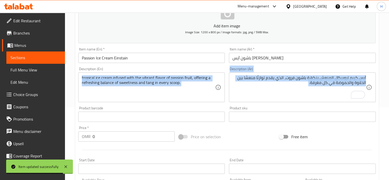
click at [143, 104] on div "Product barcode Product barcode" at bounding box center [151, 114] width 151 height 20
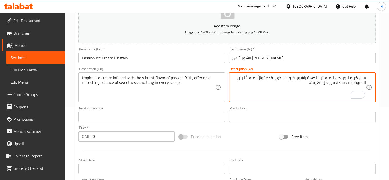
click at [329, 77] on textarea "آيس كريم تروبيكال المنعش بنكهة باشون فروت، الذي يقدم توازنًا منعشًا بين الحلاوة…" at bounding box center [300, 87] width 134 height 24
type textarea "آيس كريم تروبيكال مشبع بنكهة باشون فروت، الذي يقدم توازنًا منعشًا بين الحلاوة و…"
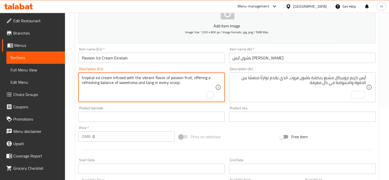
click at [146, 78] on textarea "tropical ice cream infused with the vibrant flavor of passion fruit, offering a…" at bounding box center [149, 87] width 134 height 24
type textarea "tropical ice cream infused with flavor of passion fruit, offering a refreshing …"
click at [157, 70] on div "Description (En) tropical ice cream infused with flavor of passion fruit, offer…" at bounding box center [151, 84] width 147 height 35
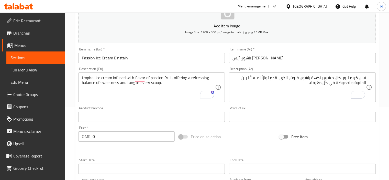
click at [202, 66] on div "Description (En) tropical ice cream infused with flavor of passion fruit, offer…" at bounding box center [151, 84] width 151 height 39
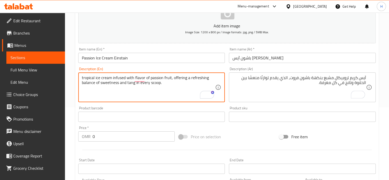
click at [131, 83] on textarea "tropical ice cream infused with flavor of passion fruit, offering a refreshing …" at bounding box center [149, 87] width 134 height 24
click at [157, 59] on input "Passion Ice Cream Einstain" at bounding box center [151, 58] width 147 height 10
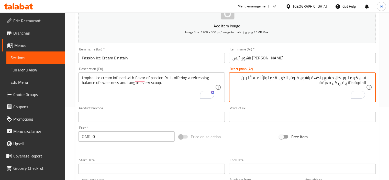
click at [324, 84] on textarea "آيس كريم تروبيكال مشبع بنكهة باشون فروت، الذي يقدم توازنًا منعشًا بين الحلاوة و…" at bounding box center [300, 87] width 134 height 24
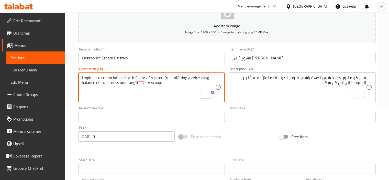
click at [152, 84] on textarea "tropical ice cream infused with flavor of passion fruit, offering a refreshing …" at bounding box center [149, 87] width 134 height 24
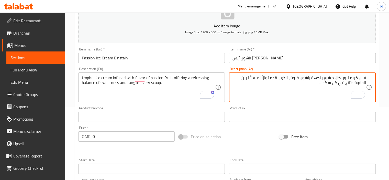
click at [324, 84] on textarea "آيس كريم تروبيكال مشبع بنكهة باشون فروت، الذي يقدم توازنًا منعشًا بين الحلاوة و…" at bounding box center [300, 87] width 134 height 24
type textarea "آيس كريم تروبيكال مشبع بنكهة باشون فروت، الذي يقدم توازنًا منعشًا بين الحلاوة و…"
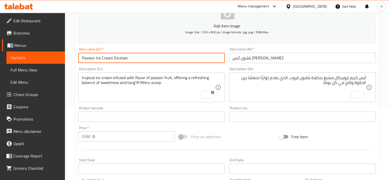
click at [212, 61] on input "Passion Ice Cream Einstain" at bounding box center [151, 58] width 147 height 10
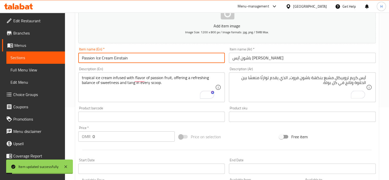
scroll to position [0, 0]
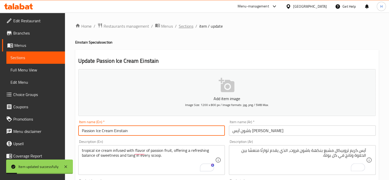
click at [182, 27] on span "Sections" at bounding box center [186, 26] width 15 height 6
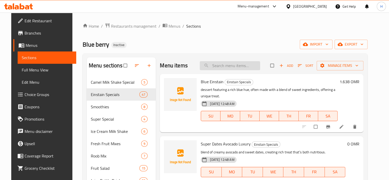
click at [227, 68] on input "search" at bounding box center [230, 65] width 60 height 9
paste input "Passion Orange Einstain"
type input "Passion Orange Einstain"
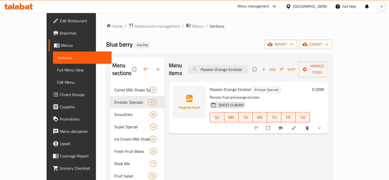
click at [296, 126] on icon at bounding box center [294, 128] width 4 height 4
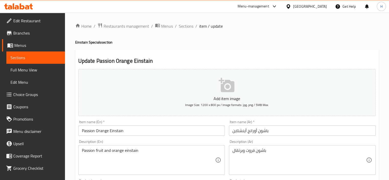
scroll to position [25, 0]
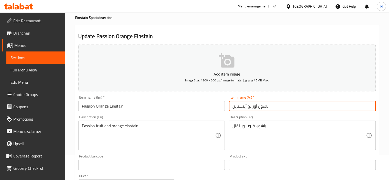
click at [270, 108] on input "باشون أورانج أينشتاين" at bounding box center [302, 106] width 147 height 10
click at [344, 117] on div "Description (Ar) باشون فروت وبرتقال Description (Ar)" at bounding box center [302, 132] width 147 height 35
click at [355, 109] on input "باشون أورانج أينشتاين" at bounding box center [302, 106] width 147 height 10
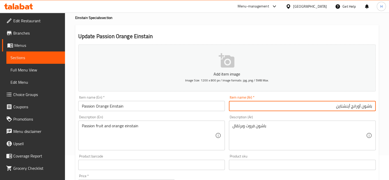
click at [355, 109] on input "باشون أورانج أينشتاين" at bounding box center [302, 106] width 147 height 10
type input "باشون برتقال أينشتاين"
click at [205, 109] on input "Passion Orange Einstain" at bounding box center [151, 106] width 147 height 10
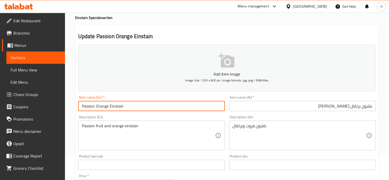
click at [248, 132] on textarea "باشون فروت وبرتقال" at bounding box center [300, 135] width 134 height 24
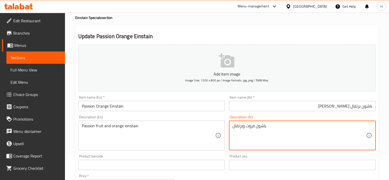
click at [248, 132] on textarea "باشون فروت وبرتقال" at bounding box center [300, 135] width 134 height 24
click at [210, 114] on div "Description (En) Passion fruit and orange einstain Description (En)" at bounding box center [151, 132] width 151 height 39
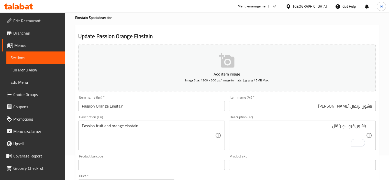
scroll to position [33, 0]
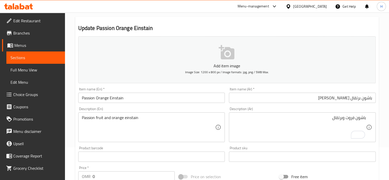
click at [342, 95] on input "باشون برتقال [PERSON_NAME]" at bounding box center [302, 98] width 147 height 10
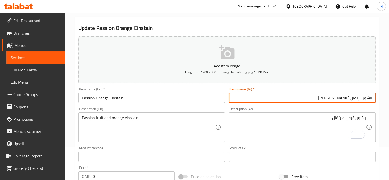
click at [342, 95] on input "باشون برتقال [PERSON_NAME]" at bounding box center [302, 98] width 147 height 10
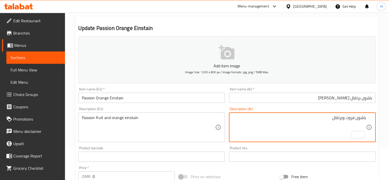
paste textarea "أينشتاين"
type textarea "باشون فروت وبرتقال [PERSON_NAME]"
click at [238, 107] on div "Description (Ar) باشون فروت وبرتقال أينشتاين Description (Ar)" at bounding box center [302, 124] width 147 height 35
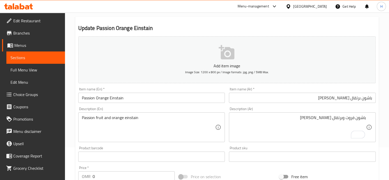
click at [203, 103] on div "Item name (En)   * Passion Orange Einstain Item name (En) *" at bounding box center [151, 95] width 151 height 20
click at [187, 98] on input "Passion Orange Einstain" at bounding box center [151, 98] width 147 height 10
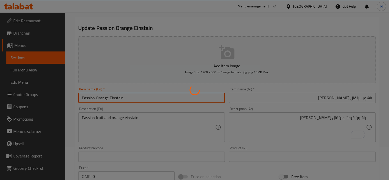
scroll to position [0, 0]
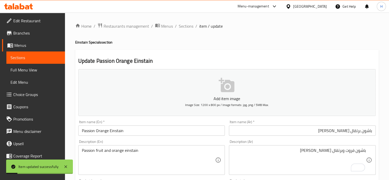
click at [184, 26] on span "Sections" at bounding box center [186, 26] width 15 height 6
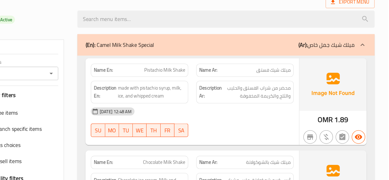
scroll to position [3589, 0]
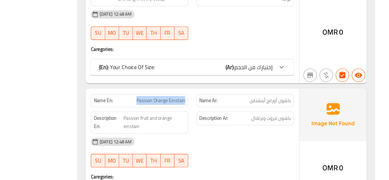
click at [245, 134] on div "Description Ar: باشون فروت وبرتقال" at bounding box center [280, 135] width 80 height 23
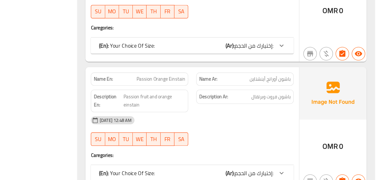
click at [217, 100] on span "Passion Orange Einstain" at bounding box center [215, 102] width 37 height 5
click at [301, 100] on span "باشون أورانج أينشتاين" at bounding box center [299, 102] width 31 height 5
copy span "أورانج"
click at [265, 128] on div "[DATE] 12:48 AM" at bounding box center [240, 134] width 161 height 12
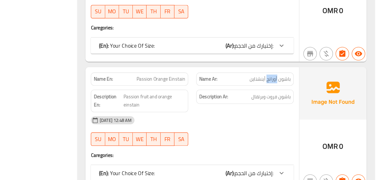
click at [226, 100] on span "Passion Orange Einstain" at bounding box center [215, 102] width 37 height 5
copy span "Passion Orange Einstain"
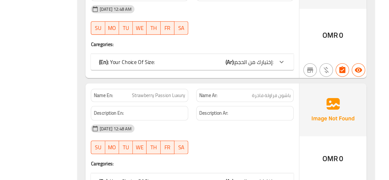
scroll to position [4931, 0]
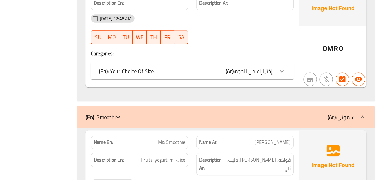
copy span "Smoothie"
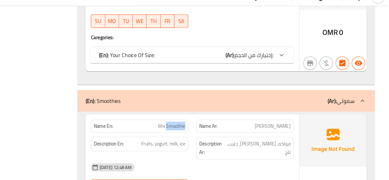
scroll to position [4978, 0]
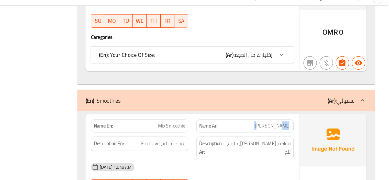
copy span "[PERSON_NAME]"
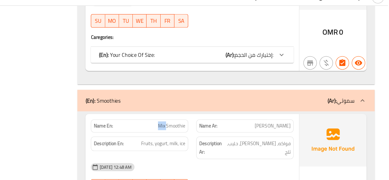
copy span "Mix"
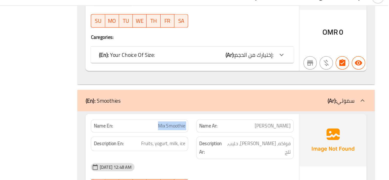
copy span "Mix Smoothie"
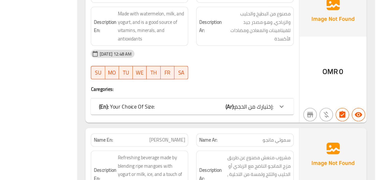
scroll to position [5451, 0]
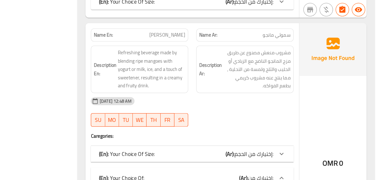
click at [225, 175] on div "(En): Your Choice Of: (Ar): إختيارك من:" at bounding box center [235, 178] width 133 height 6
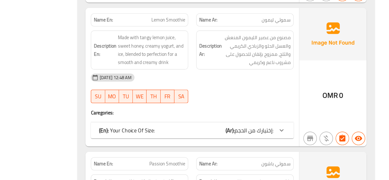
scroll to position [5651, 0]
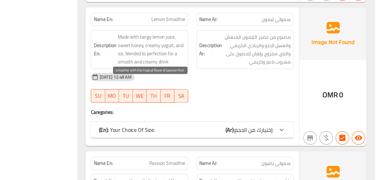
copy span "smoothie with the tropical flavor of passion fruit."
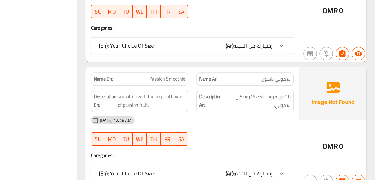
scroll to position [5743, 0]
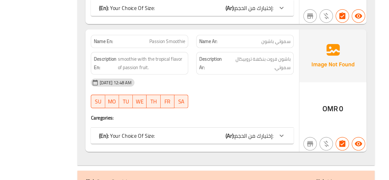
copy span "Shaqaf"
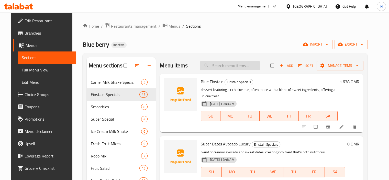
click at [221, 61] on input "search" at bounding box center [230, 65] width 60 height 9
paste input "Mix Smoothie"
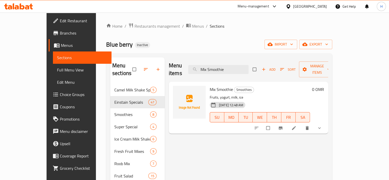
type input "Mix Smoothie"
click at [302, 124] on li at bounding box center [294, 128] width 14 height 8
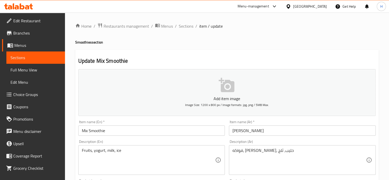
click at [240, 131] on input "[PERSON_NAME]" at bounding box center [302, 130] width 147 height 10
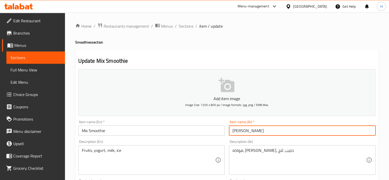
type input "[PERSON_NAME]"
click at [205, 129] on input "Mix Smoothie" at bounding box center [151, 130] width 147 height 10
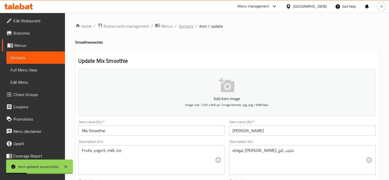
click at [184, 28] on span "Sections" at bounding box center [186, 26] width 15 height 6
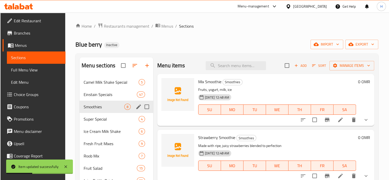
scroll to position [48, 0]
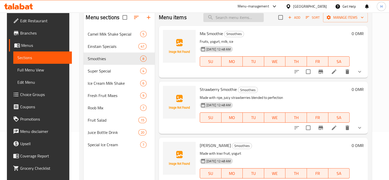
click at [229, 15] on input "search" at bounding box center [233, 17] width 60 height 9
paste input "Passion Smoothie"
type input "Passion Smoothie"
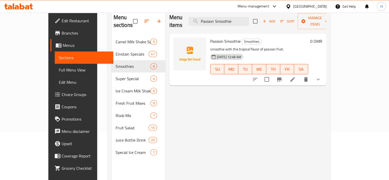
click at [296, 76] on icon at bounding box center [293, 79] width 6 height 6
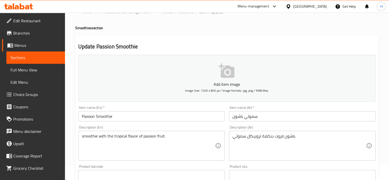
scroll to position [20, 0]
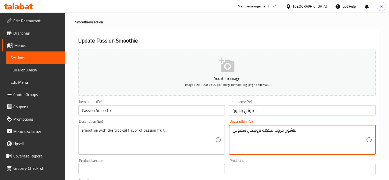
click at [260, 137] on textarea "باشون فروت بنكهة تروبيكال سموثي." at bounding box center [300, 140] width 134 height 24
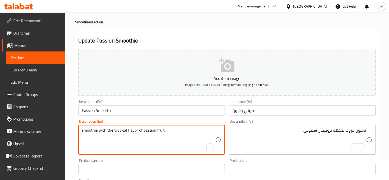
click at [175, 130] on textarea "smoothie with the tropical flavor of passion fruit." at bounding box center [149, 140] width 134 height 24
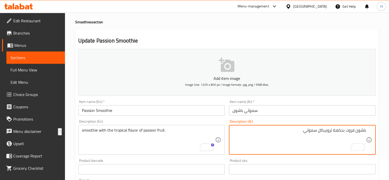
click at [302, 142] on textarea "باشون فروت بنكهة تروبيكال سموثي." at bounding box center [300, 140] width 134 height 24
paste textarea "صير مع نكهة فاكهة العاطفة الاستوائية"
click at [361, 130] on textarea "عصير مع نكهة فاكهة العاطفة الاستوائية." at bounding box center [300, 140] width 134 height 24
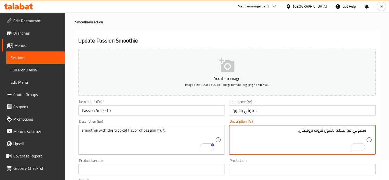
click at [209, 118] on div "Description (En) smoothie with the tropical flavor of passion fruit. Descriptio…" at bounding box center [151, 136] width 151 height 39
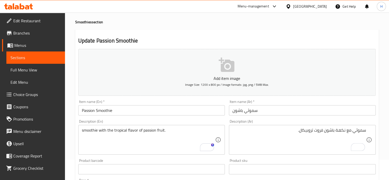
scroll to position [32, 0]
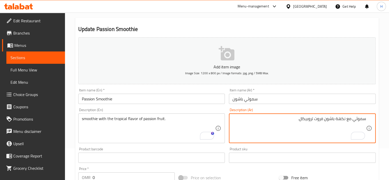
click at [304, 119] on textarea "سموثي مع نكهة باشون فروت تروبيكال." at bounding box center [300, 128] width 134 height 24
paste textarea "روبيكال"
type textarea "سموثي مع نكهة تروبيكال باشون فروت."
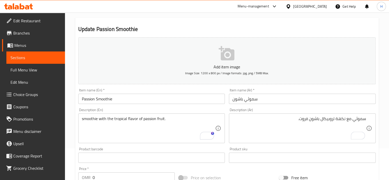
click at [152, 105] on div "Item name (En)   * Passion Smoothie Item name (En) *" at bounding box center [151, 96] width 151 height 20
click at [140, 98] on input "Passion Smoothie" at bounding box center [151, 99] width 147 height 10
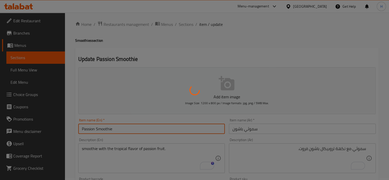
scroll to position [0, 0]
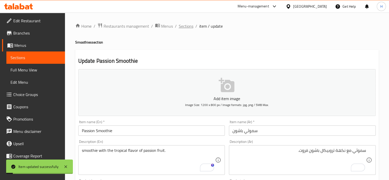
click at [184, 24] on span "Sections" at bounding box center [186, 26] width 15 height 6
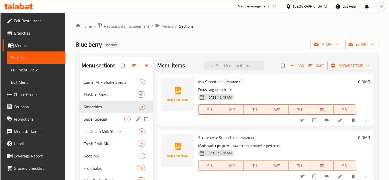
scroll to position [49, 0]
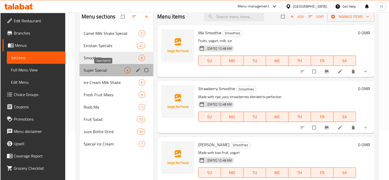
click at [105, 69] on span "Super Special" at bounding box center [104, 70] width 41 height 6
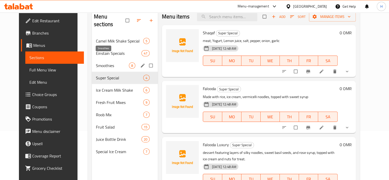
click at [97, 62] on span "Smoothies" at bounding box center [112, 65] width 33 height 6
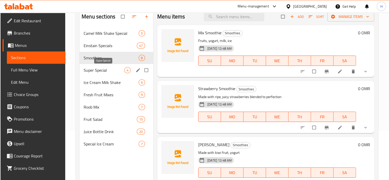
click at [102, 69] on span "Super Special" at bounding box center [104, 70] width 41 height 6
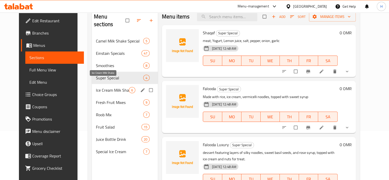
click at [108, 87] on span "Ice Cream Milk Shake" at bounding box center [112, 90] width 33 height 6
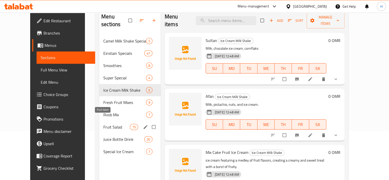
click at [103, 124] on span "Fruit Salad" at bounding box center [116, 127] width 26 height 6
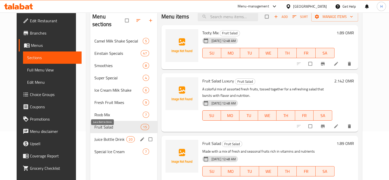
click at [95, 136] on span "Juice Bottle Drink" at bounding box center [110, 139] width 32 height 6
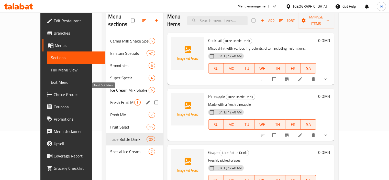
click at [110, 99] on span "Fresh Fruit Mixes" at bounding box center [122, 102] width 24 height 6
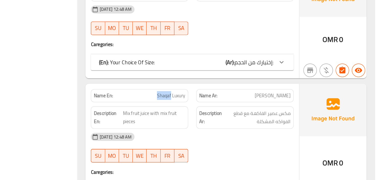
scroll to position [1699, 0]
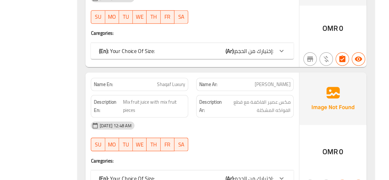
click at [238, 122] on div "Description En: Mix fruit juice with mix fruit pieces" at bounding box center [200, 123] width 80 height 23
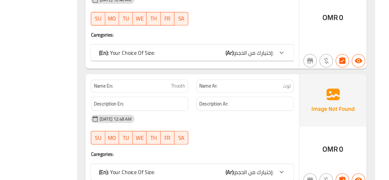
scroll to position [2113, 0]
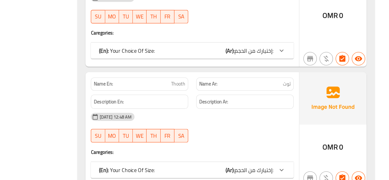
click at [228, 104] on span "Thooth" at bounding box center [229, 106] width 11 height 5
copy span "Thooth"
click at [241, 126] on div "[DATE] 12:48 AM" at bounding box center [240, 132] width 161 height 12
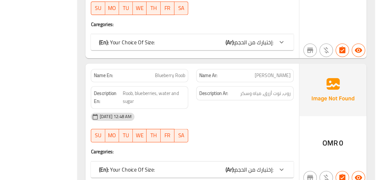
scroll to position [2146, 0]
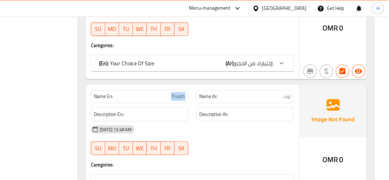
click at [241, 79] on div "Description Ar:" at bounding box center [280, 87] width 80 height 17
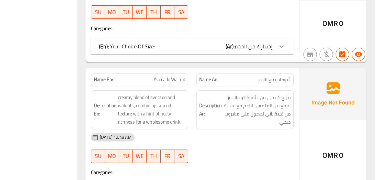
scroll to position [8030, 0]
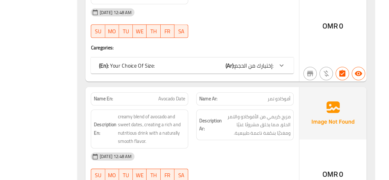
scroll to position [2004, 0]
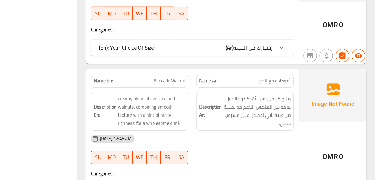
click at [241, 125] on div "Description Ar: مزيج كريمي من الأفوكادو والجوز، يجمع بين الملمس الناعم مع لمسة …" at bounding box center [280, 127] width 80 height 36
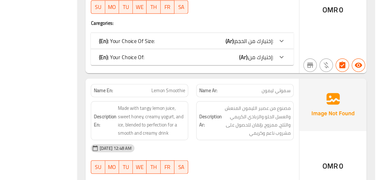
scroll to position [5620, 0]
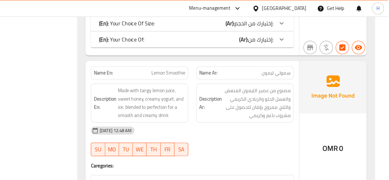
scroll to position [5608, 0]
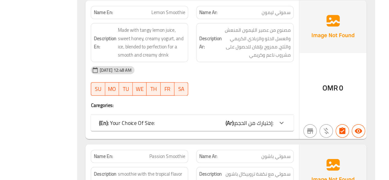
scroll to position [5656, 0]
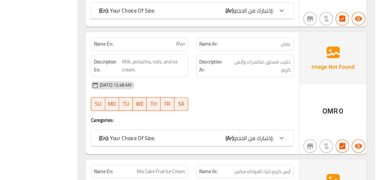
scroll to position [6424, 0]
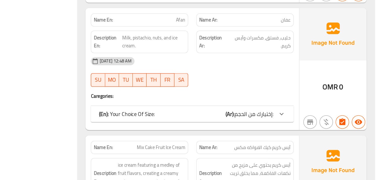
copy span "Mix Cake Fruit Ice Cream"
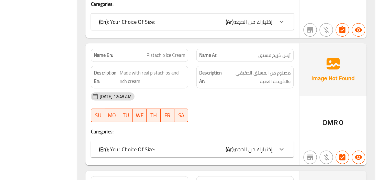
scroll to position [6614, 0]
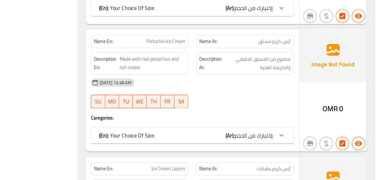
copy span "Ice Cream Layers"
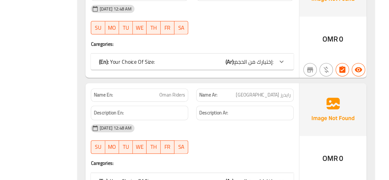
scroll to position [7355, 0]
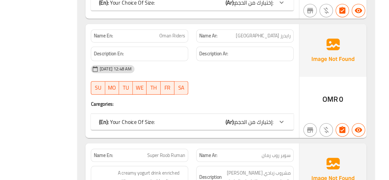
copy span "Super Roob Ruman"
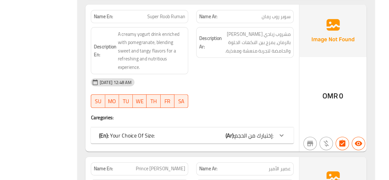
scroll to position [7462, 0]
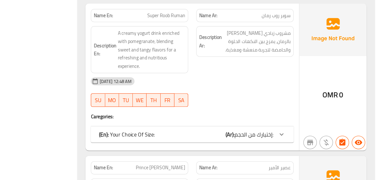
copy span "Prince [PERSON_NAME]"
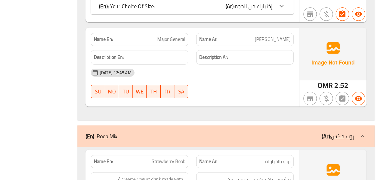
scroll to position [7655, 0]
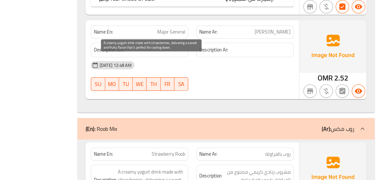
drag, startPoint x: 183, startPoint y: 106, endPoint x: 206, endPoint y: 109, distance: 23.2
click at [206, 170] on span "A creamy yogurt drink made with strawberries, delivering a sweet and fruity fla…" at bounding box center [208, 182] width 51 height 25
copy span "cooling down."
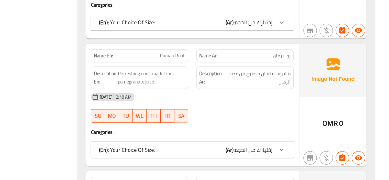
scroll to position [7949, 0]
copy span "Blueberry Roob"
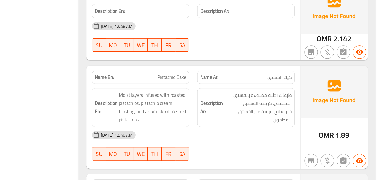
scroll to position [8968, 0]
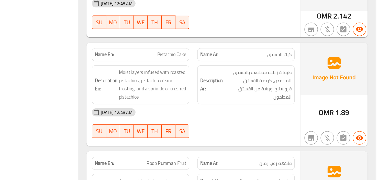
copy span "Roob Rumman Fruit"
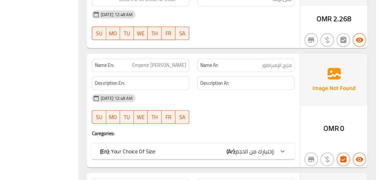
scroll to position [9347, 0]
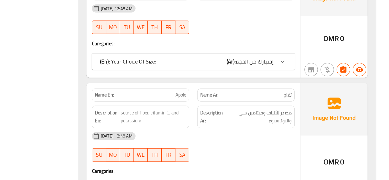
scroll to position [10021, 0]
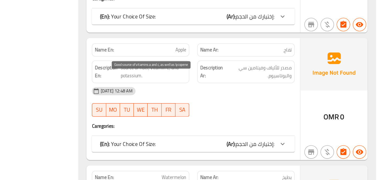
drag, startPoint x: 206, startPoint y: 102, endPoint x: 231, endPoint y: 104, distance: 25.5
copy span "vitamins a and c,"
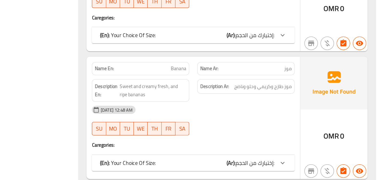
scroll to position [10298, 0]
copy span "Carrot"
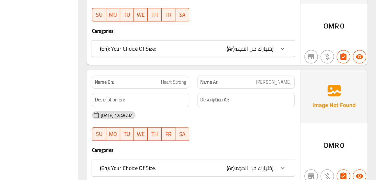
scroll to position [10664, 0]
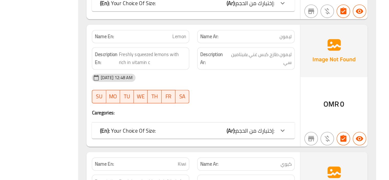
scroll to position [10974, 0]
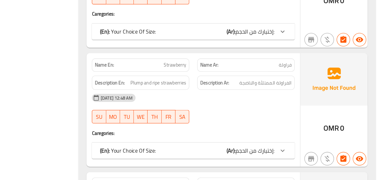
scroll to position [11059, 0]
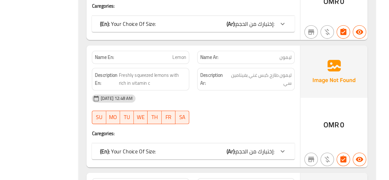
scroll to position [11057, 0]
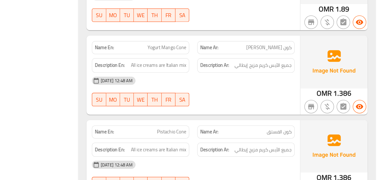
scroll to position [11832, 0]
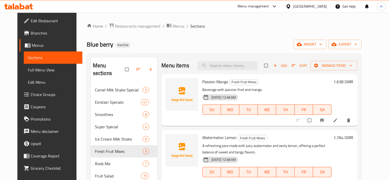
click at [228, 61] on input "search" at bounding box center [227, 65] width 60 height 9
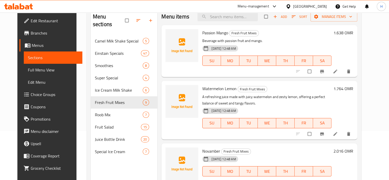
type input "Mix Cake Fruit Ice Cream"
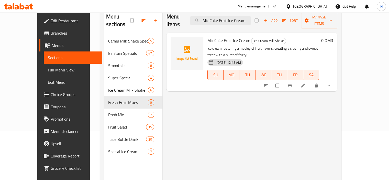
click at [311, 81] on li at bounding box center [303, 85] width 14 height 8
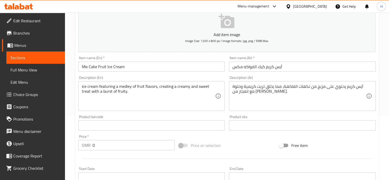
scroll to position [64, 0]
click at [252, 95] on textarea "آيس كريم يحتوي على مزيج من نكهات الفاكهة، مما يخلق تريت كريمية وحلوة مع انفجار …" at bounding box center [300, 96] width 134 height 24
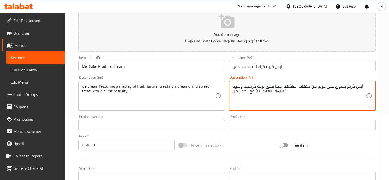
click at [252, 95] on textarea "آيس كريم يحتوي على مزيج من نكهات الفاكهة، مما يخلق تريت كريمية وحلوة مع انفجار …" at bounding box center [300, 96] width 134 height 24
click at [353, 93] on textarea "آيس كريم يحتوي على مزيج من نكهات الفاكهة، مما يخلق تريت كريمية وحلوة مع انفجار …" at bounding box center [300, 96] width 134 height 24
click at [184, 69] on input "Mix Cake Fruit Ice Cream" at bounding box center [151, 66] width 147 height 10
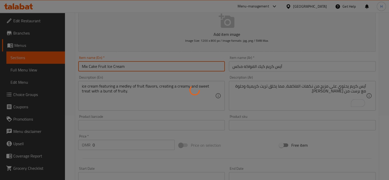
scroll to position [0, 0]
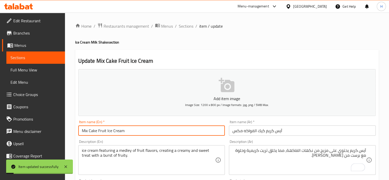
click at [346, 156] on textarea "آيس كريم يحتوي على مزيج من نكهات الفاكهة، مما يخلق تريت كريمية وحلوة مع برست من…" at bounding box center [300, 160] width 134 height 24
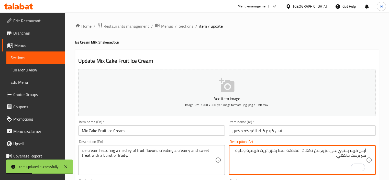
type textarea "آيس كريم يحتوي على مزيج من نكهات الفاكهة، مما يخلق تريت كريمية وحلوة مع برست فا…"
click at [190, 128] on input "Mix Cake Fruit Ice Cream" at bounding box center [151, 130] width 147 height 10
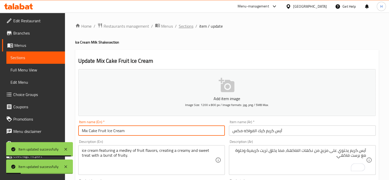
click at [184, 28] on span "Sections" at bounding box center [186, 26] width 15 height 6
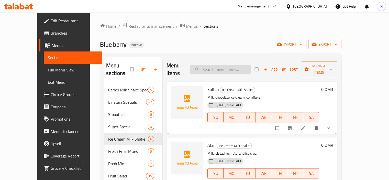
click at [236, 65] on input "search" at bounding box center [220, 69] width 60 height 9
paste input "Ice Cream Layers"
type input "Ice Cream Layers"
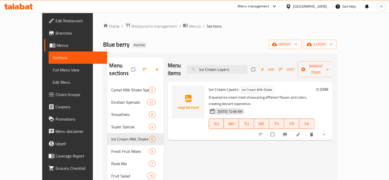
click at [301, 132] on icon at bounding box center [298, 134] width 5 height 5
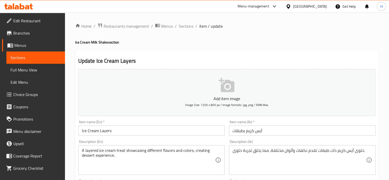
scroll to position [50, 0]
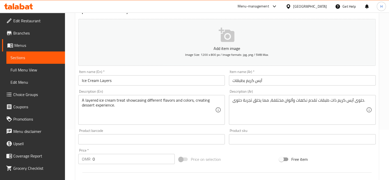
click at [266, 101] on textarea "حلوى آيس كريم ذات طبقات تقدم نكهات وألوان مختلفة، مما يخلق تجربة حلوى." at bounding box center [300, 110] width 134 height 24
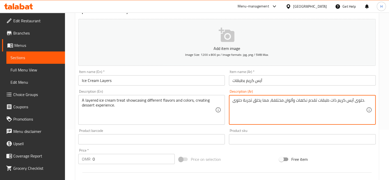
click at [266, 101] on textarea "حلوى آيس كريم ذات طبقات تقدم نكهات وألوان مختلفة، مما يخلق تجربة حلوى." at bounding box center [300, 110] width 134 height 24
click at [310, 121] on textarea "حلوى آيس كريم ذات طبقات تقدم نكهات وألوان مختلفة، مما يخلق تجربة حلوى." at bounding box center [300, 110] width 134 height 24
click at [360, 103] on textarea "حلوى آيس كريم ذات طبقات تقدم نكهات وألوان مختلفة، مما يخلق تجربة حلوى." at bounding box center [300, 110] width 134 height 24
click at [227, 93] on div "Description (Ar) تريت آيس كريم ذات طبقات تقدم نكهات وألوان مختلفة، مما يخلق تجر…" at bounding box center [302, 106] width 151 height 39
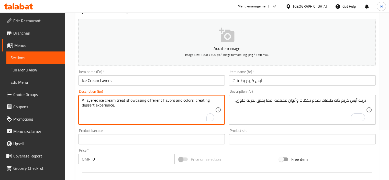
drag, startPoint x: 194, startPoint y: 100, endPoint x: 208, endPoint y: 108, distance: 16.1
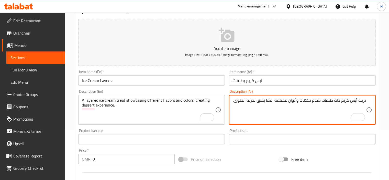
type textarea "تريت آيس كريم ذات طبقات تقدم نكهات وألوان مختلفة، مما يخلق تجربة الحلوى."
click at [183, 82] on input "Ice Cream Layers" at bounding box center [151, 80] width 147 height 10
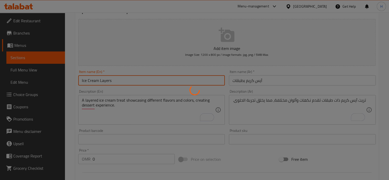
scroll to position [0, 0]
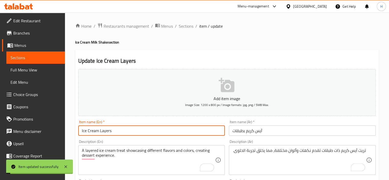
click at [184, 26] on span "Sections" at bounding box center [186, 26] width 15 height 6
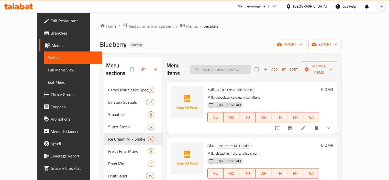
click at [222, 65] on input "search" at bounding box center [220, 69] width 60 height 9
paste input "Super Roob Ruman"
type input "Super Roob Ruman"
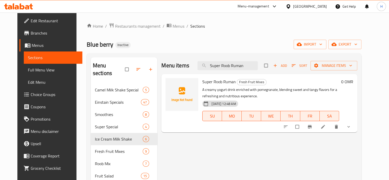
click at [326, 124] on icon at bounding box center [323, 126] width 5 height 5
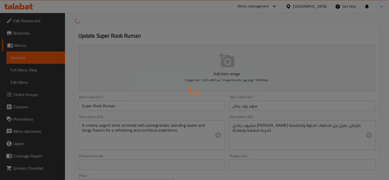
scroll to position [62, 0]
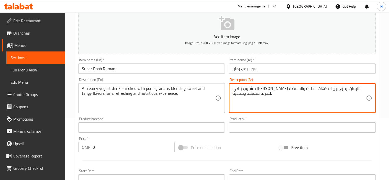
click at [251, 92] on textarea "مشروب زبادي [PERSON_NAME] بالرمان، يمزج بين النكهات الحلوة والحامضة لتجربة منعش…" at bounding box center [300, 98] width 134 height 24
click at [226, 81] on div "Description (En) A creamy yogurt drink enriched with pomegranate, blending swee…" at bounding box center [151, 95] width 151 height 39
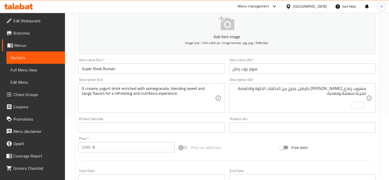
scroll to position [76, 0]
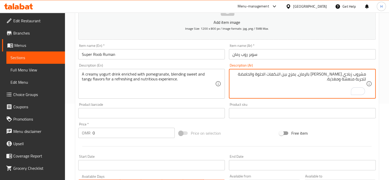
drag, startPoint x: 250, startPoint y: 73, endPoint x: 264, endPoint y: 77, distance: 14.6
type textarea "مشروب زبادي [PERSON_NAME] بالرمان، يمزج بين النكهات الحلوة والمنعشة لتجربة منعش…"
click at [185, 53] on input "Super Roob Ruman" at bounding box center [151, 54] width 147 height 10
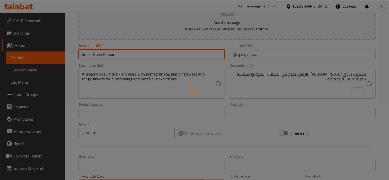
scroll to position [0, 0]
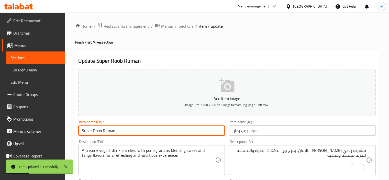
click at [183, 26] on span "Sections" at bounding box center [186, 26] width 15 height 6
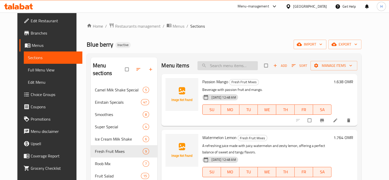
click at [218, 63] on input "search" at bounding box center [227, 65] width 60 height 9
paste input "Prince [PERSON_NAME]"
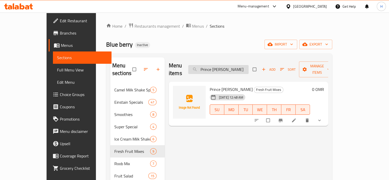
click at [229, 65] on input "Prince [PERSON_NAME]" at bounding box center [218, 69] width 60 height 9
paste input "Blueberry Roob"
type input "Blueberry Roob"
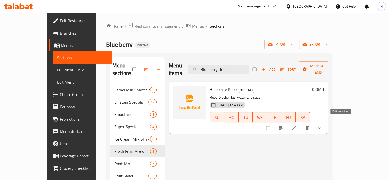
click at [296, 125] on icon at bounding box center [293, 127] width 5 height 5
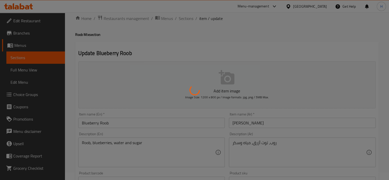
scroll to position [9, 0]
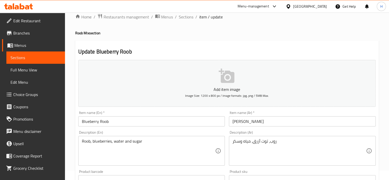
click at [249, 124] on input "[PERSON_NAME]" at bounding box center [302, 121] width 147 height 10
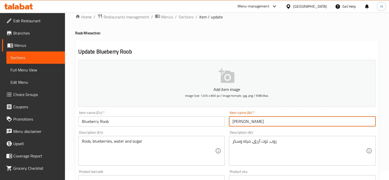
click at [249, 124] on input "[PERSON_NAME]" at bounding box center [302, 121] width 147 height 10
click at [361, 124] on input "[PERSON_NAME]" at bounding box center [302, 121] width 147 height 10
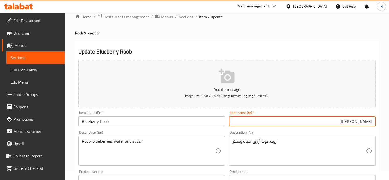
click at [361, 124] on input "[PERSON_NAME]" at bounding box center [302, 121] width 147 height 10
type input "روب توت ازرق"
click at [195, 117] on input "Blueberry Roob" at bounding box center [151, 121] width 147 height 10
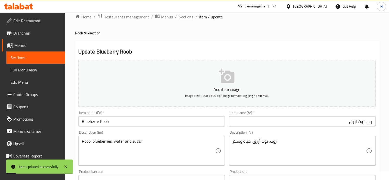
click at [184, 15] on span "Sections" at bounding box center [186, 17] width 15 height 6
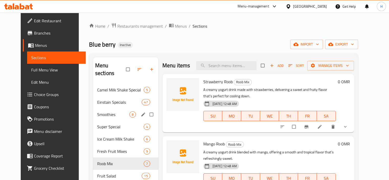
scroll to position [72, 0]
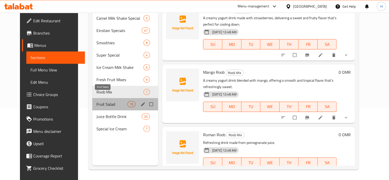
click at [96, 101] on span "Fruit Salad" at bounding box center [111, 104] width 31 height 6
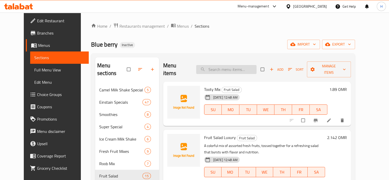
click at [237, 65] on input "search" at bounding box center [226, 69] width 60 height 9
paste input "Roob Rumman Fruit"
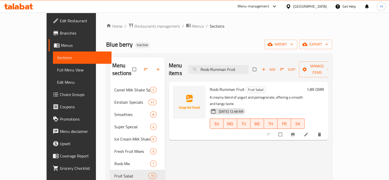
type input "Roob Rumman Fruit"
click at [309, 132] on icon at bounding box center [306, 134] width 5 height 5
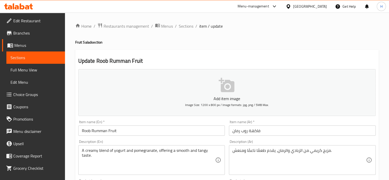
scroll to position [43, 0]
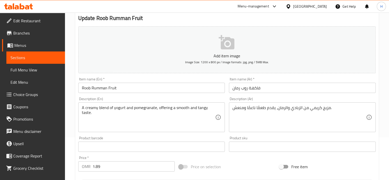
click at [262, 110] on textarea "مزيج كريمي من الزبادي والرمان، يقدم طعمًا ناعمًا ومنعش." at bounding box center [300, 117] width 134 height 24
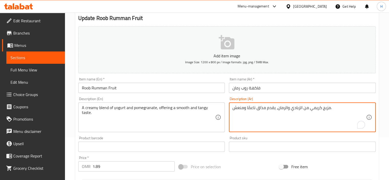
click at [248, 107] on textarea "مزيج كريمي من الزبادي والرمان، يقدم مذاق ناعمًا ومنعش." at bounding box center [300, 117] width 134 height 24
type textarea "مزيج كريمي من الزبادي والرمان، يقدم مذاق ناعم ومنعش."
click at [190, 85] on input "Roob Rumman Fruit" at bounding box center [151, 88] width 147 height 10
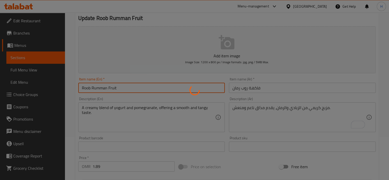
scroll to position [0, 0]
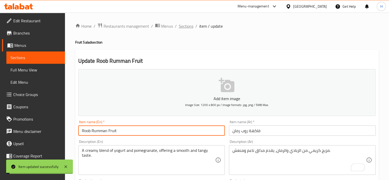
click at [188, 28] on span "Sections" at bounding box center [186, 26] width 15 height 6
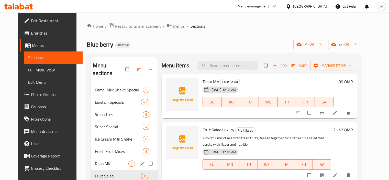
scroll to position [72, 0]
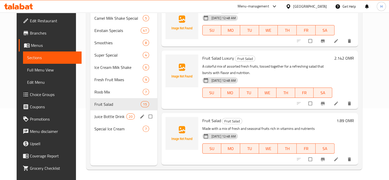
click at [95, 110] on div "Juice Bottle Drink 20" at bounding box center [123, 116] width 67 height 12
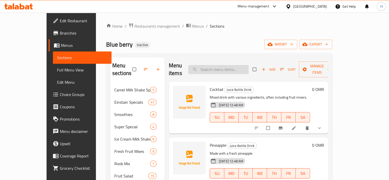
click at [233, 65] on input "search" at bounding box center [218, 69] width 60 height 9
paste input "Papaya"
type input "Papaya"
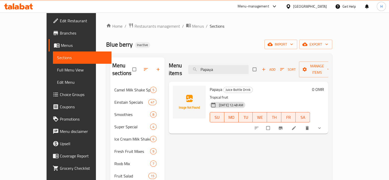
click at [296, 126] on icon at bounding box center [294, 128] width 4 height 4
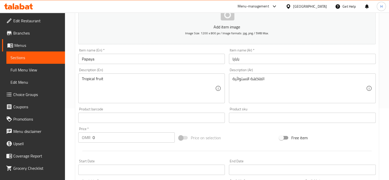
scroll to position [72, 0]
click at [252, 86] on textarea "الفاكهة الاستوائية" at bounding box center [300, 88] width 134 height 24
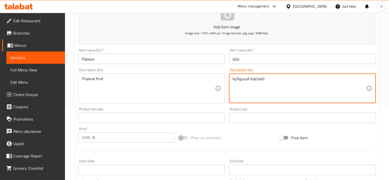
click at [252, 86] on textarea "الفاكهة الاستوائية" at bounding box center [300, 88] width 134 height 24
click at [343, 78] on textarea "الفاكهة الاستوائية" at bounding box center [300, 88] width 134 height 24
click at [363, 78] on textarea "الفاكهة تروبيكال" at bounding box center [300, 88] width 134 height 24
type textarea "فاكهة تروبيكال"
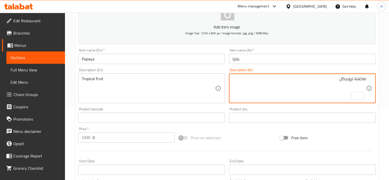
click at [201, 58] on input "Papaya" at bounding box center [151, 59] width 147 height 10
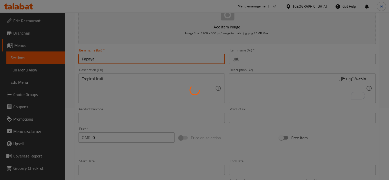
scroll to position [0, 0]
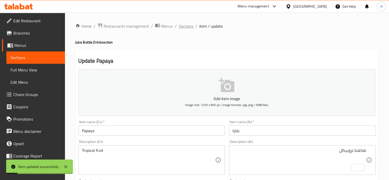
click at [186, 26] on span "Sections" at bounding box center [186, 26] width 15 height 6
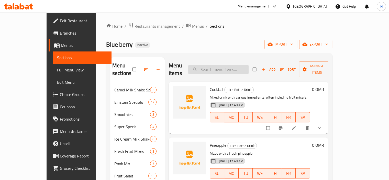
click at [236, 65] on input "search" at bounding box center [218, 69] width 60 height 9
paste input "Mango"
type input "Mango"
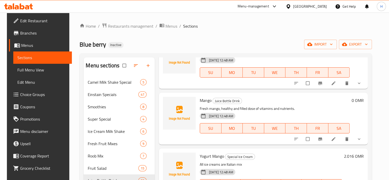
scroll to position [19, 0]
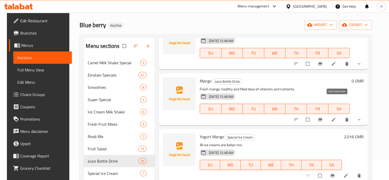
click at [336, 117] on icon at bounding box center [333, 119] width 5 height 5
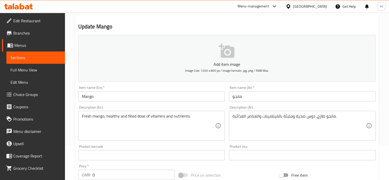
scroll to position [35, 0]
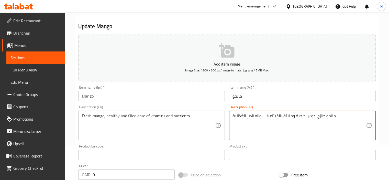
click at [312, 117] on textarea "مانجو طازج، دوس صحية ومليئة بالفيتامينات والعناصر الغذائية." at bounding box center [300, 125] width 134 height 24
type textarea "مانجو طازج، جرعة صحية ومليئة بالفيتامينات والعناصر الغذائية."
click at [214, 108] on div "Description (En) Fresh mango, healthy and filled dose of vitamins and nutrients…" at bounding box center [151, 122] width 147 height 35
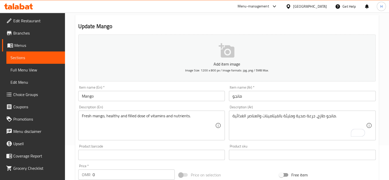
scroll to position [52, 0]
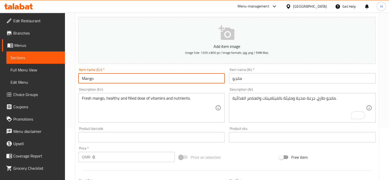
click at [172, 80] on input "Mango" at bounding box center [151, 78] width 147 height 10
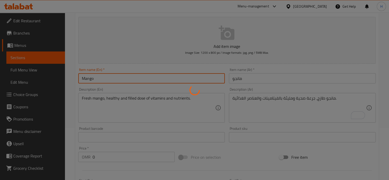
scroll to position [0, 0]
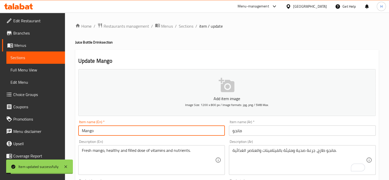
click at [185, 25] on span "Sections" at bounding box center [186, 26] width 15 height 6
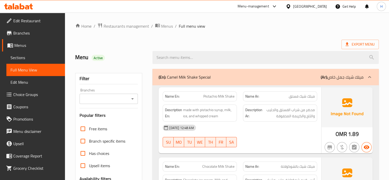
scroll to position [156, 0]
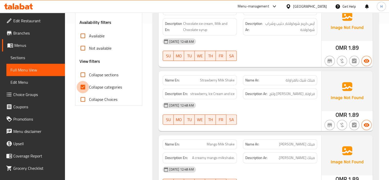
click at [85, 86] on input "Collapse categories" at bounding box center [83, 87] width 12 height 12
checkbox input "false"
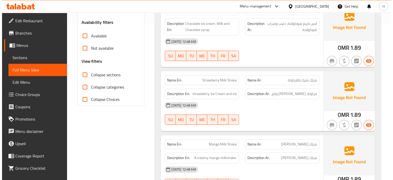
scroll to position [0, 0]
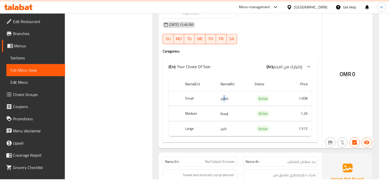
scroll to position [4613, 0]
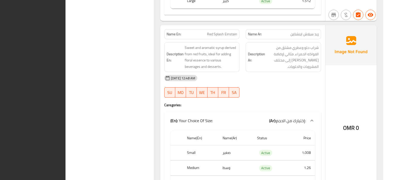
click at [272, 72] on div "[DATE] 12:48 AM" at bounding box center [242, 78] width 163 height 12
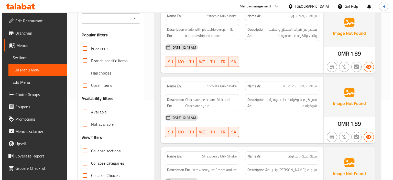
scroll to position [0, 0]
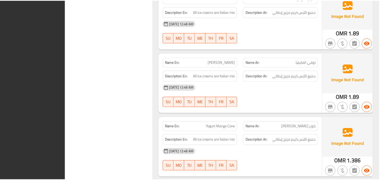
scroll to position [18632, 0]
